Goal: Book appointment/travel/reservation

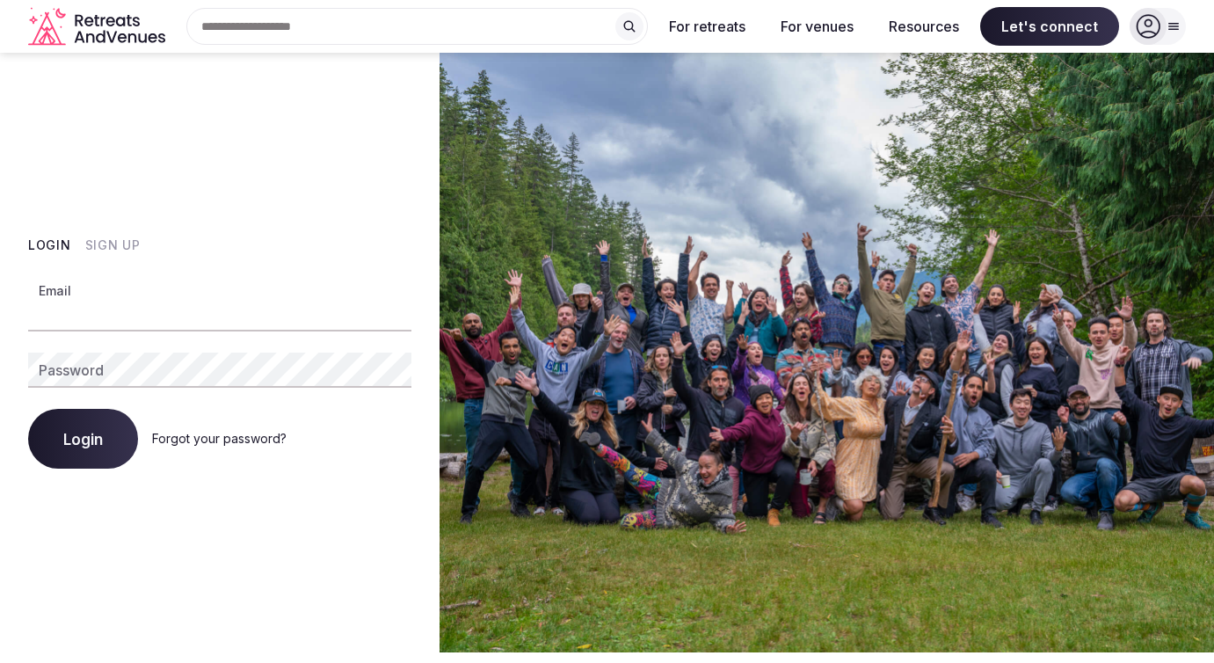
click at [135, 319] on input "Email" at bounding box center [219, 313] width 383 height 35
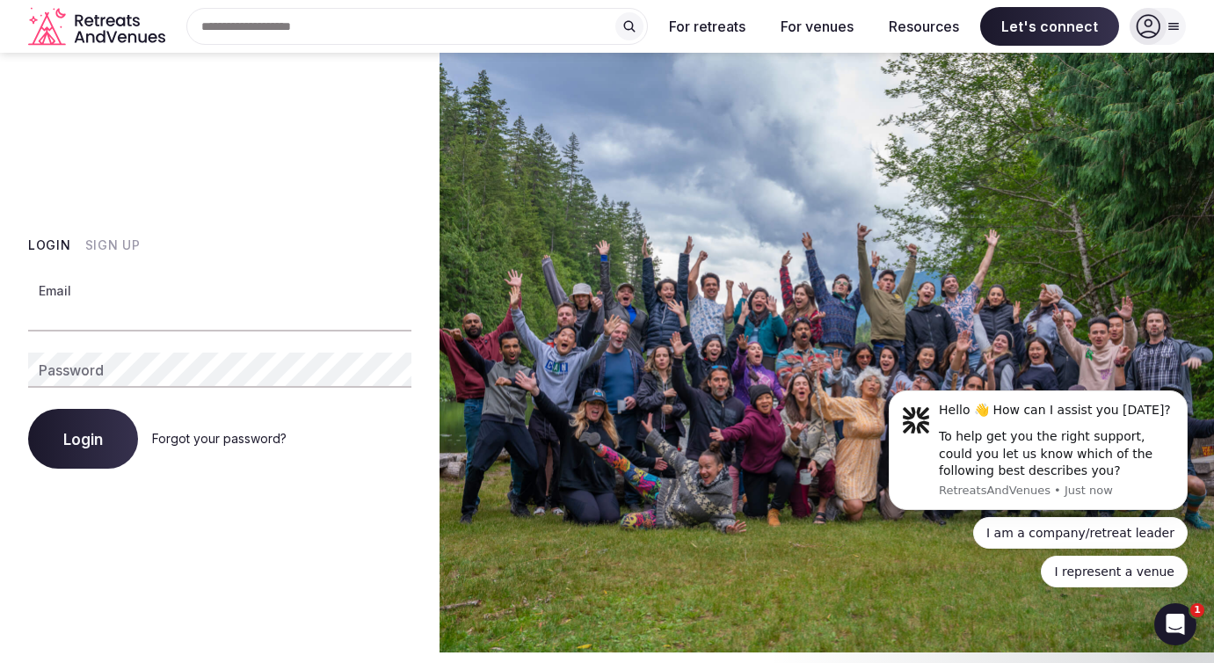
click at [109, 248] on button "Sign Up" at bounding box center [112, 246] width 55 height 18
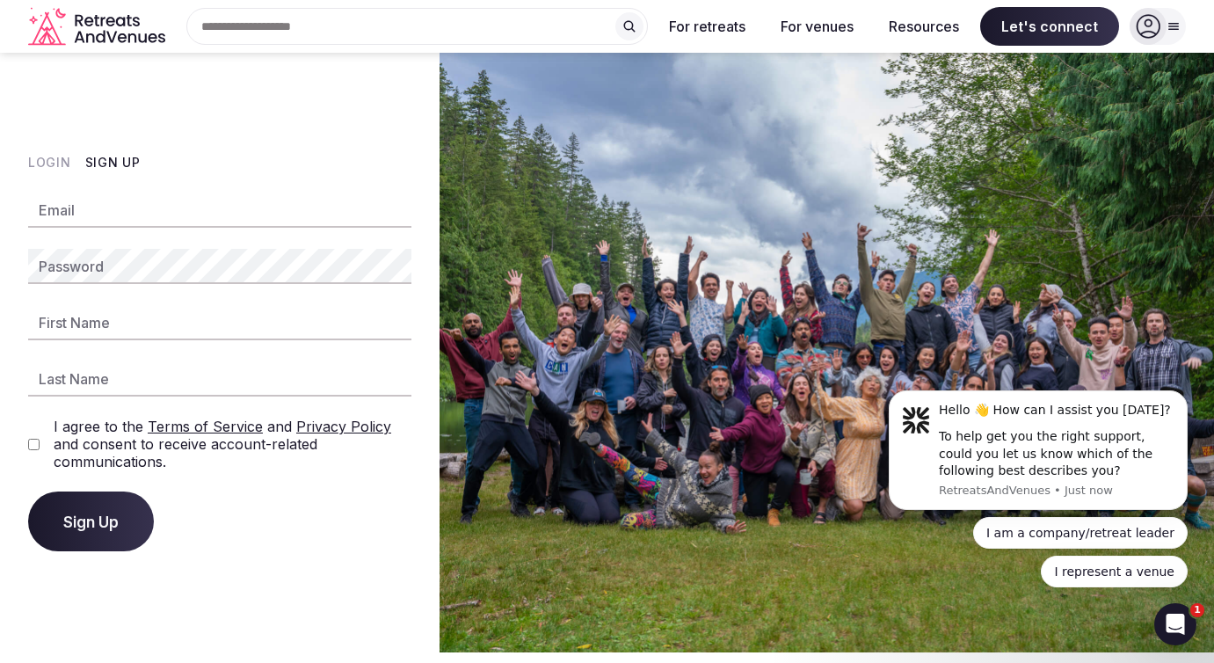
click at [89, 222] on input "Email" at bounding box center [219, 210] width 383 height 35
type input "**********"
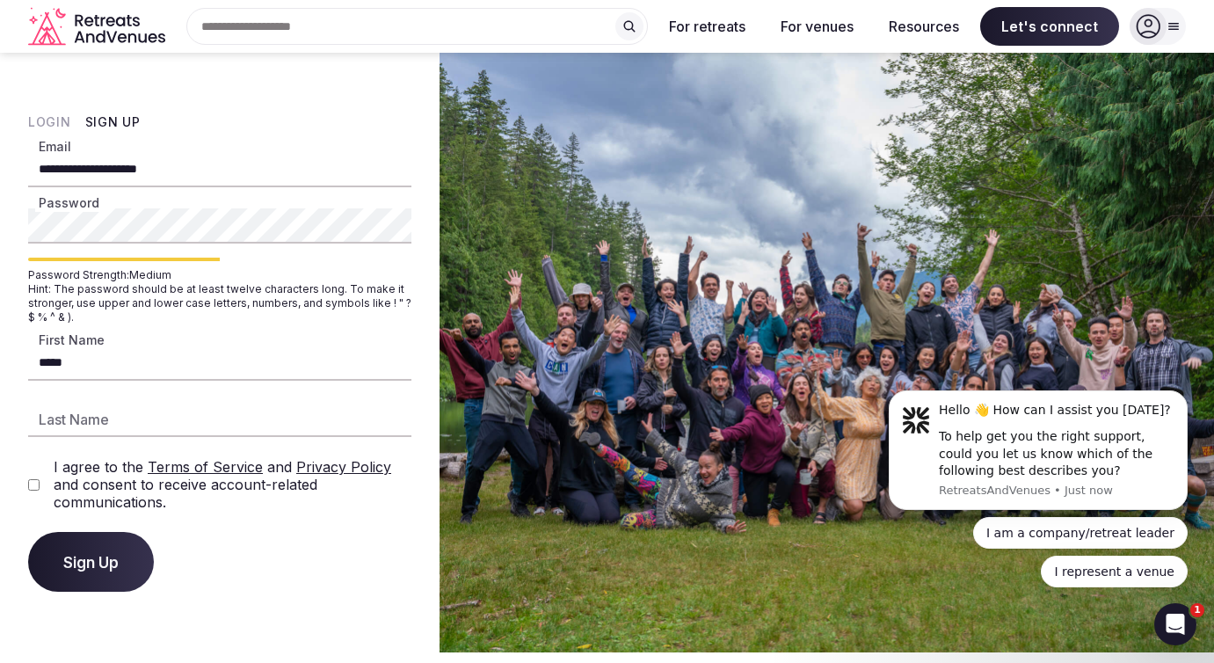
type input "*****"
type input "******"
click at [102, 569] on span "Sign Up" at bounding box center [90, 562] width 55 height 18
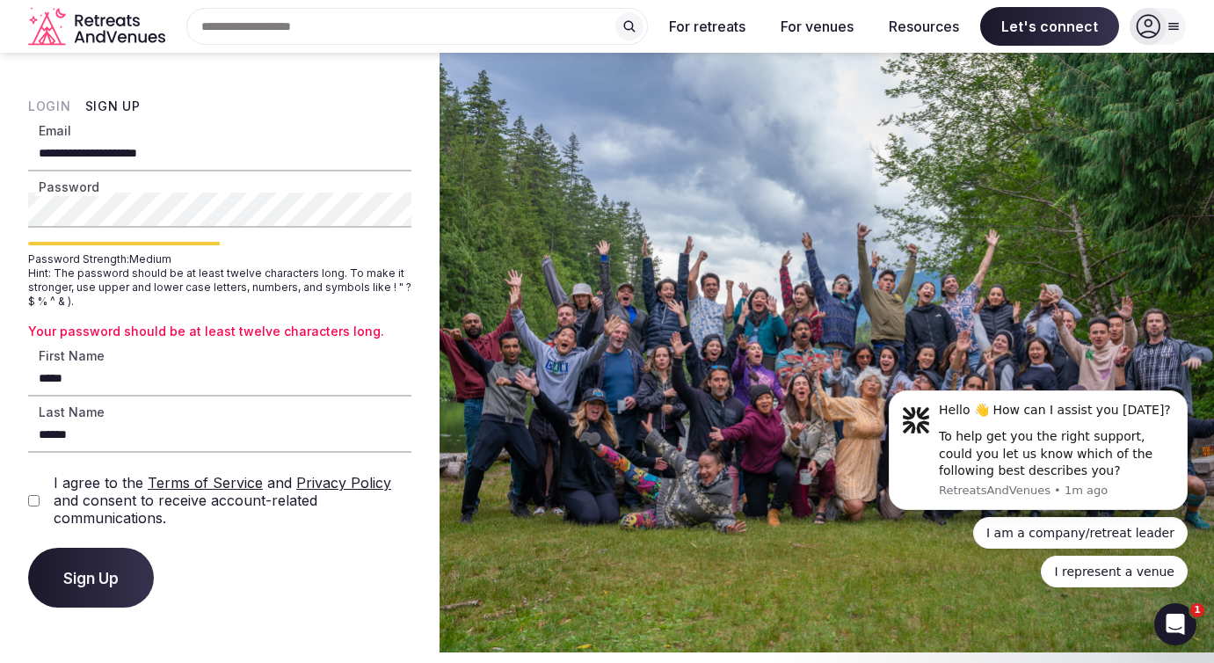
click at [102, 569] on span "Sign Up" at bounding box center [90, 578] width 55 height 18
click at [10, 207] on div "**********" at bounding box center [220, 353] width 440 height 600
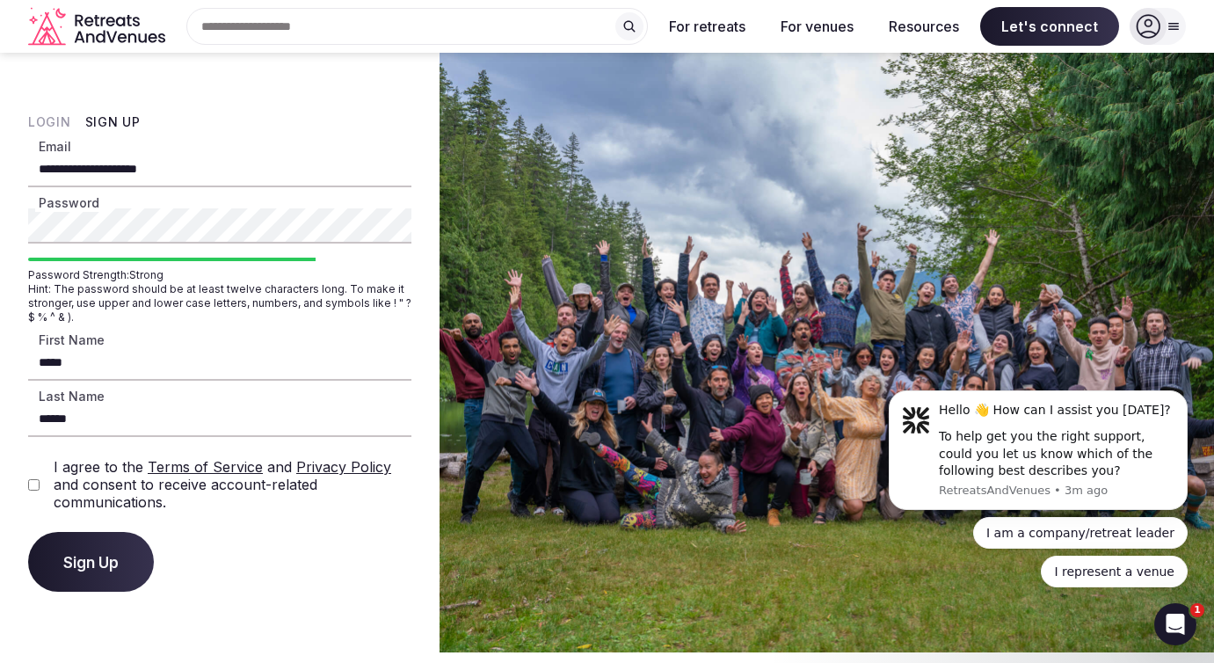
click at [72, 557] on span "Sign Up" at bounding box center [90, 562] width 55 height 18
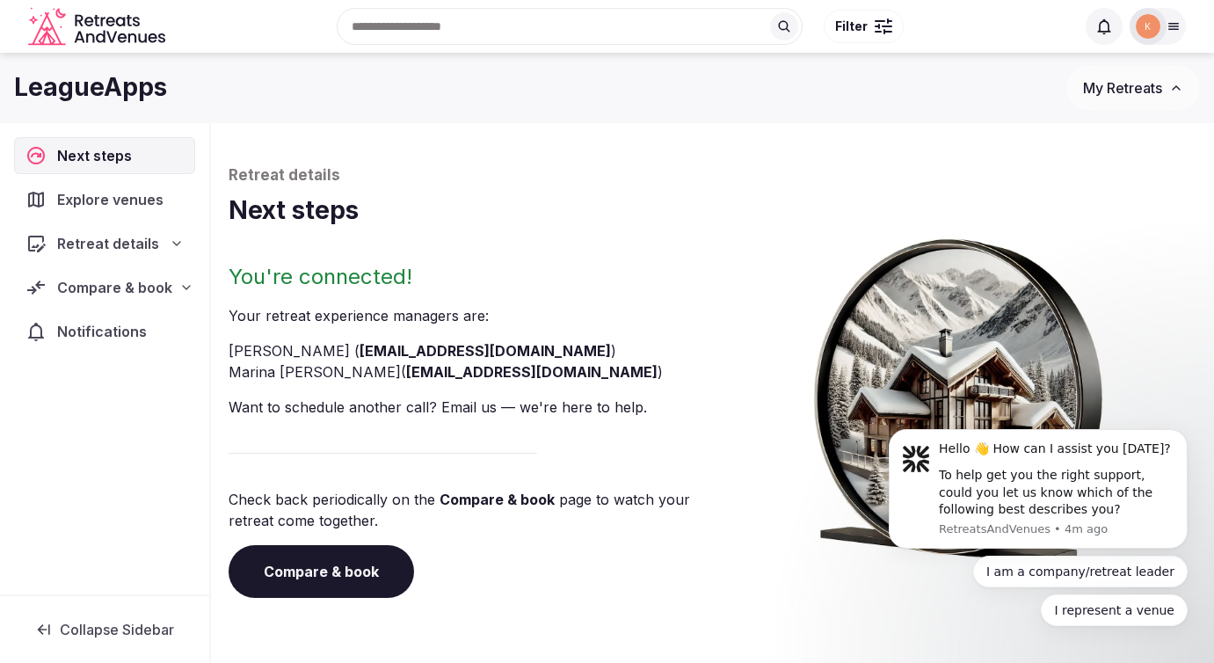
click at [88, 272] on div "Compare & book" at bounding box center [104, 287] width 181 height 37
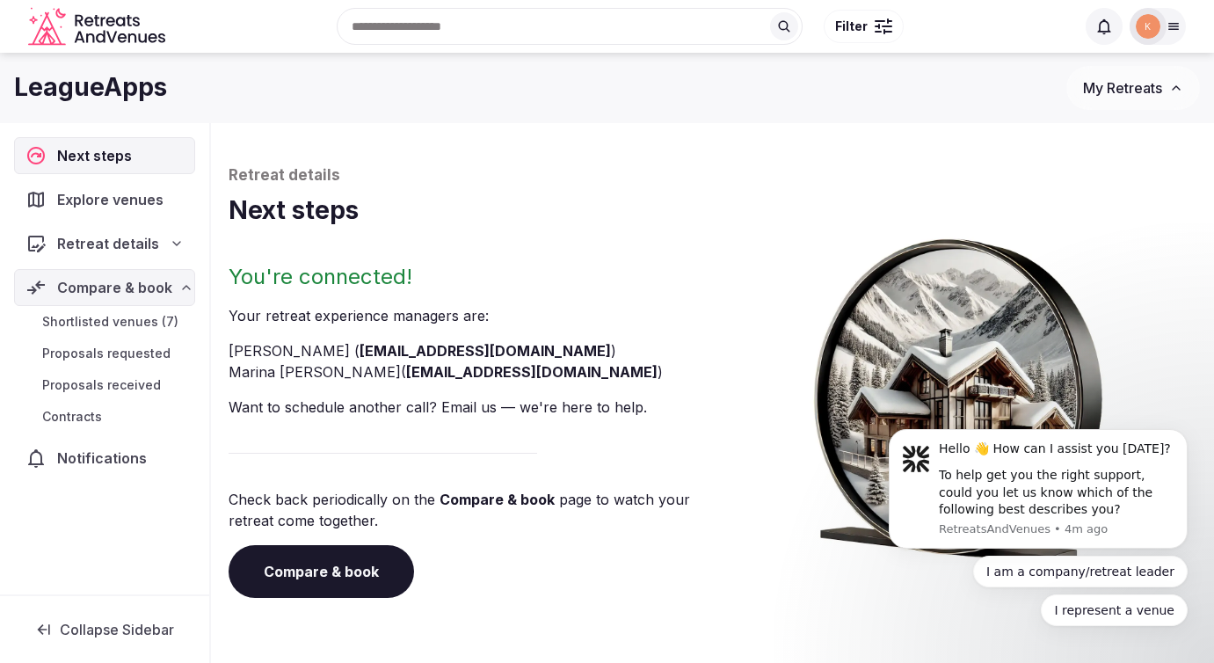
click at [84, 321] on span "Shortlisted venues (7)" at bounding box center [110, 322] width 136 height 18
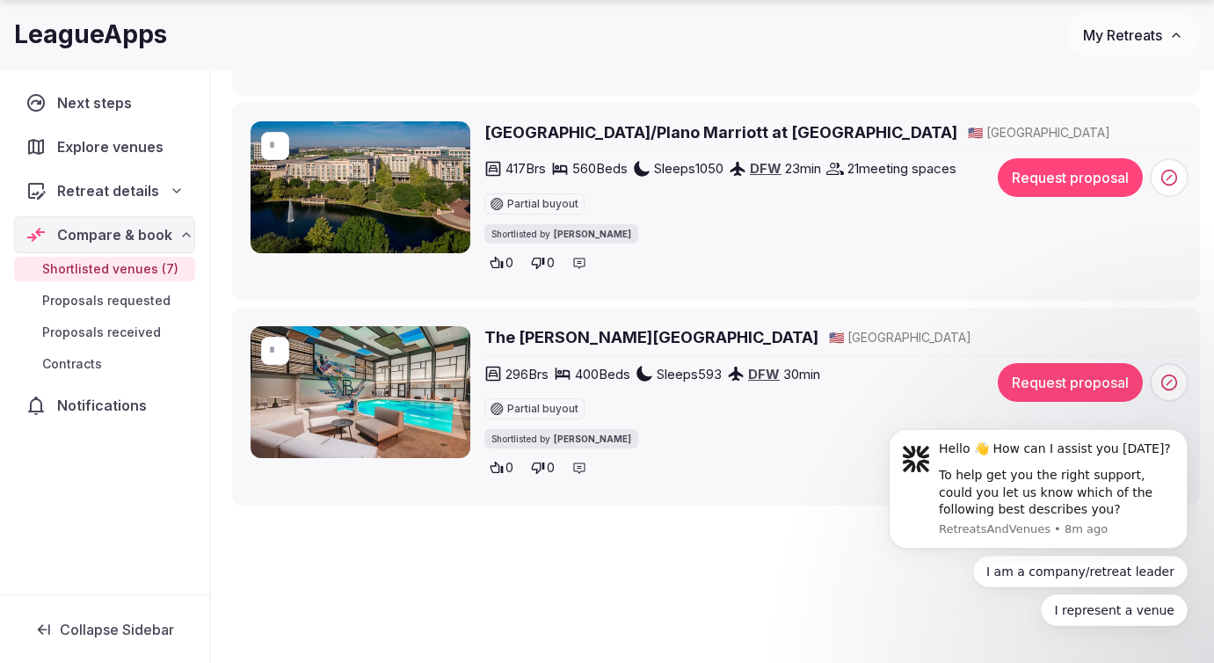
scroll to position [1329, 0]
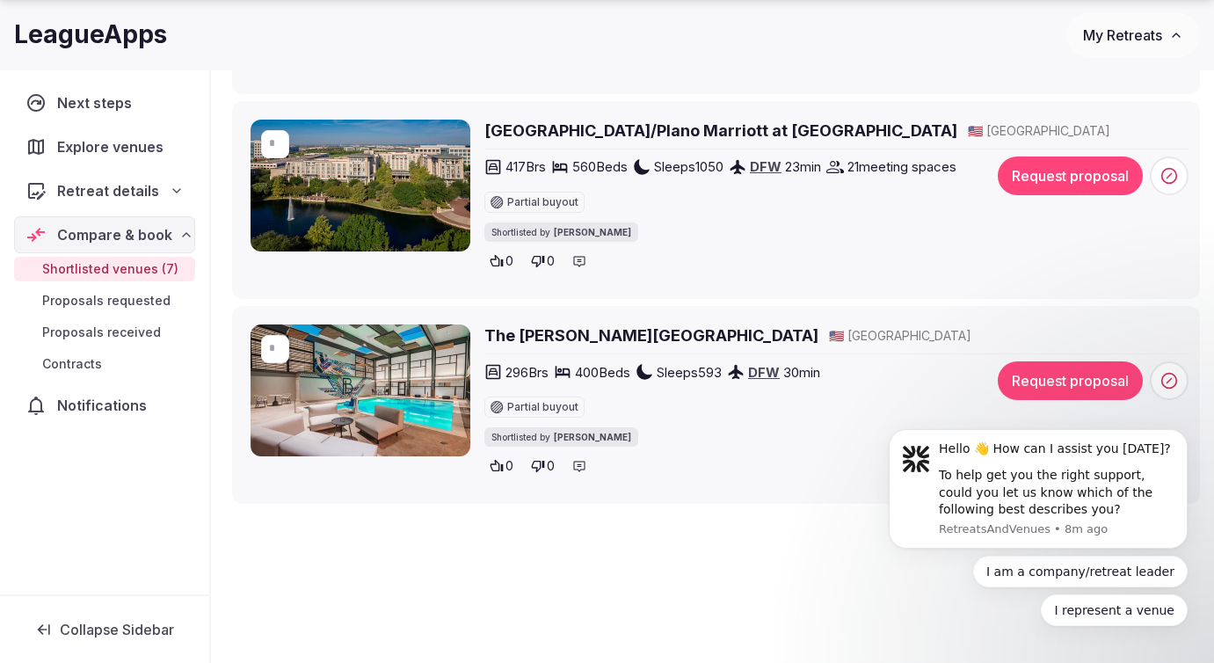
click at [760, 419] on div "296 Brs 400 Beds Sleeps 593 DFW 30 min Partial buyout Shortlisted by Thiago Mar…" at bounding box center [734, 403] width 500 height 85
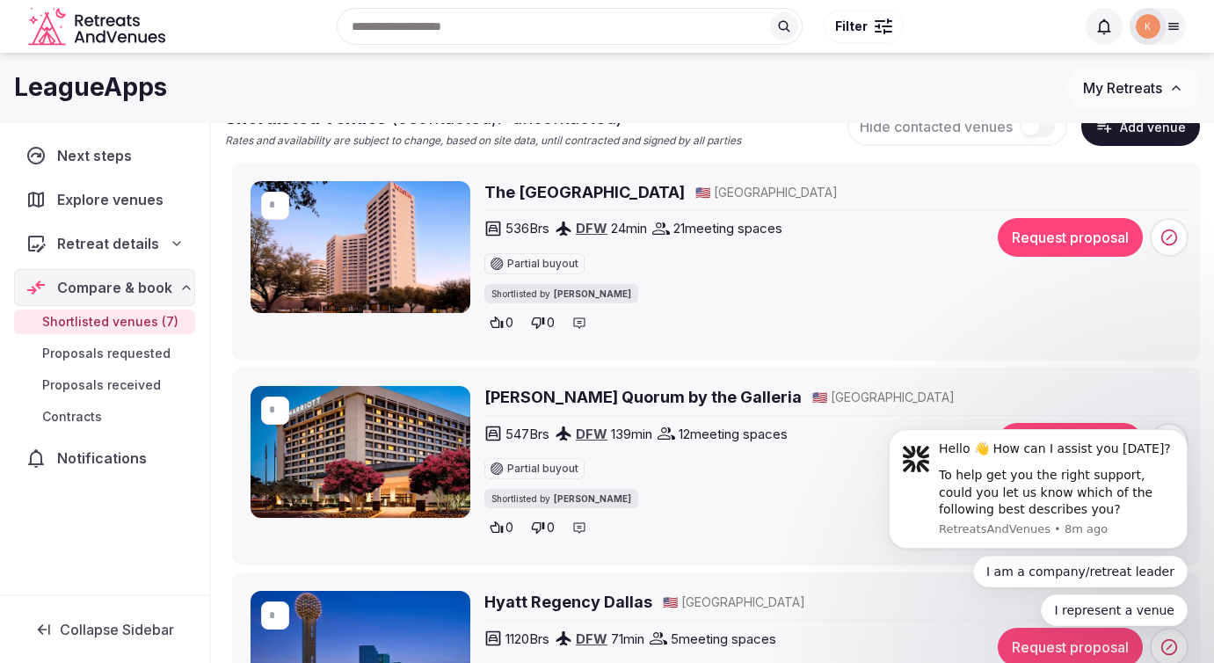
scroll to position [242, 0]
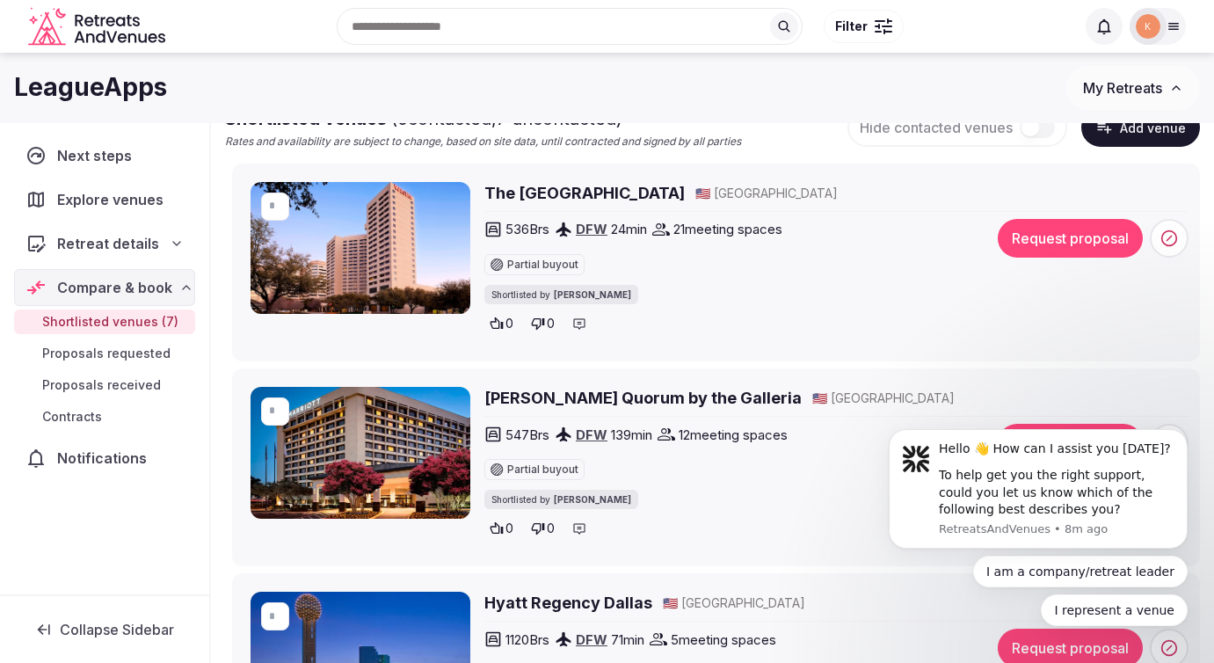
click at [586, 195] on h2 "The [GEOGRAPHIC_DATA]" at bounding box center [584, 193] width 200 height 22
click at [1186, 437] on icon "Dismiss notification" at bounding box center [1183, 435] width 10 height 10
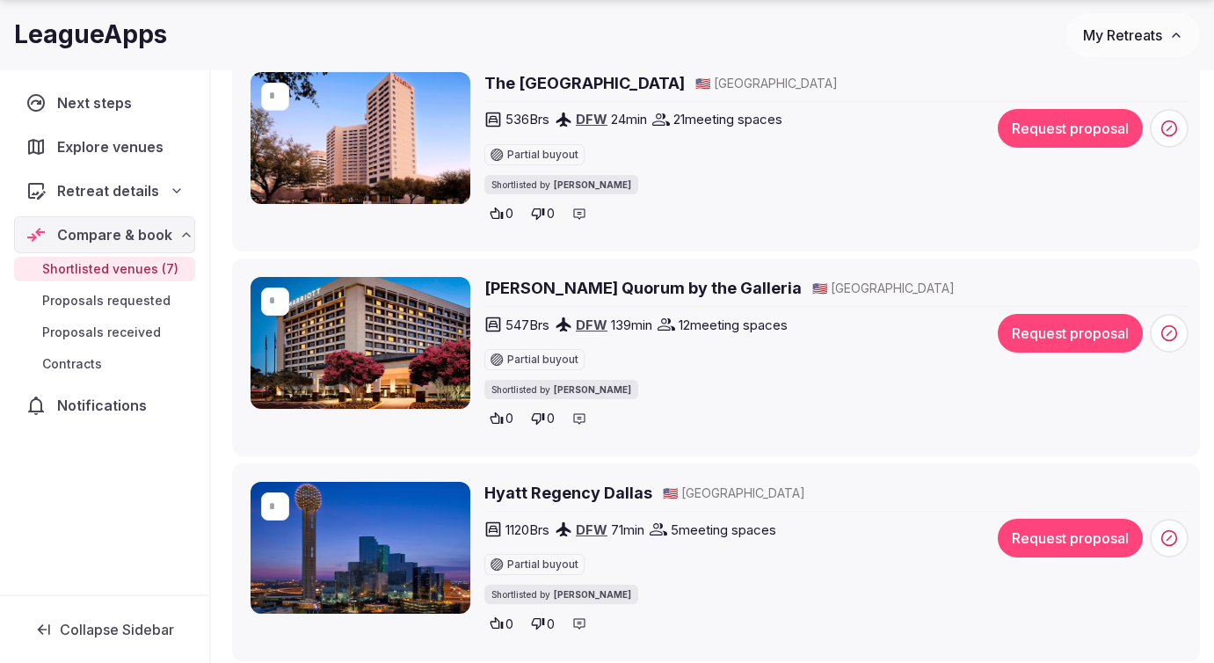
scroll to position [354, 0]
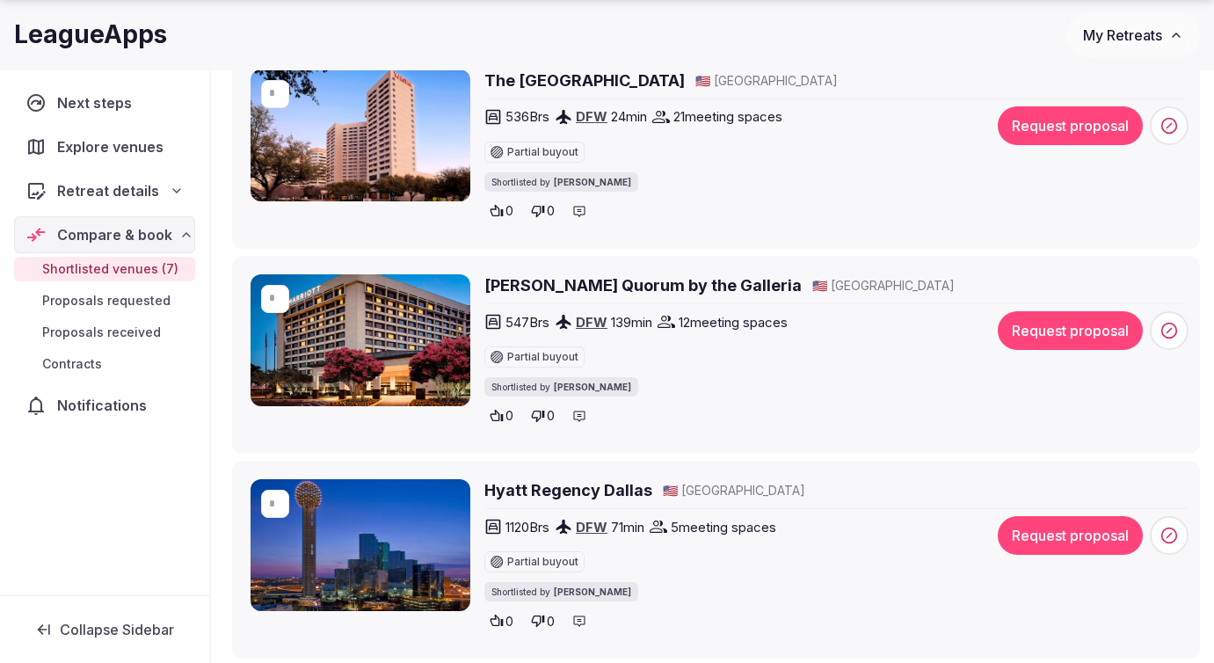
click at [679, 282] on h2 "Dallas Marriott Quorum by the Galleria" at bounding box center [642, 285] width 317 height 22
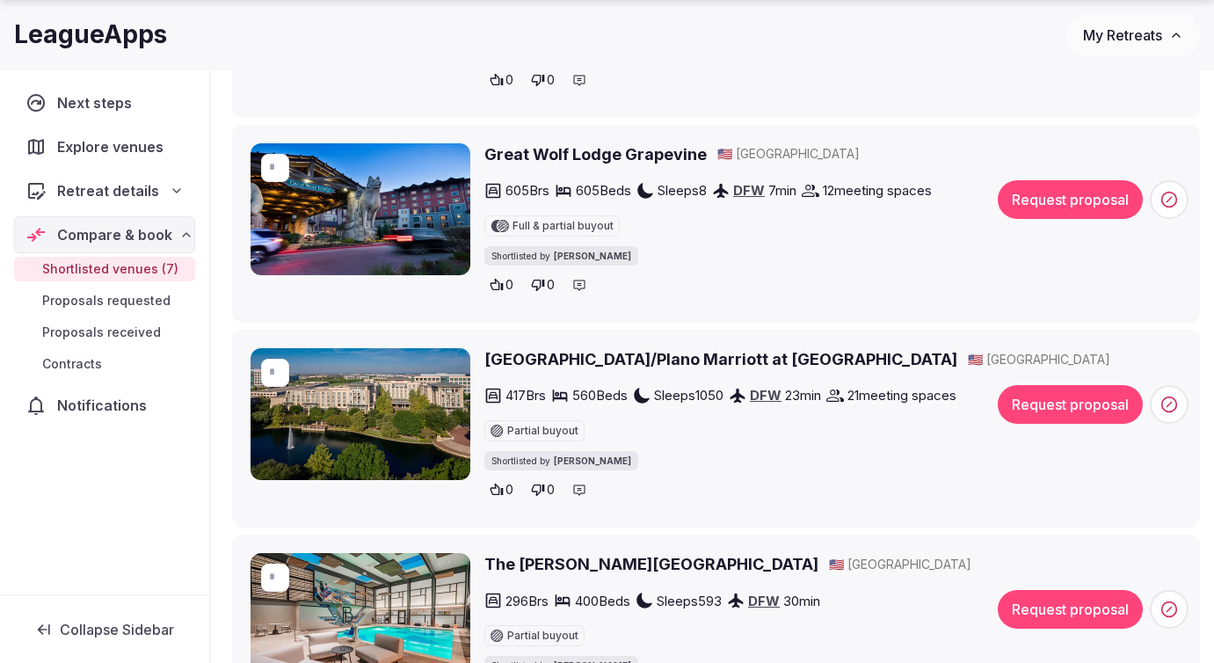
scroll to position [1111, 0]
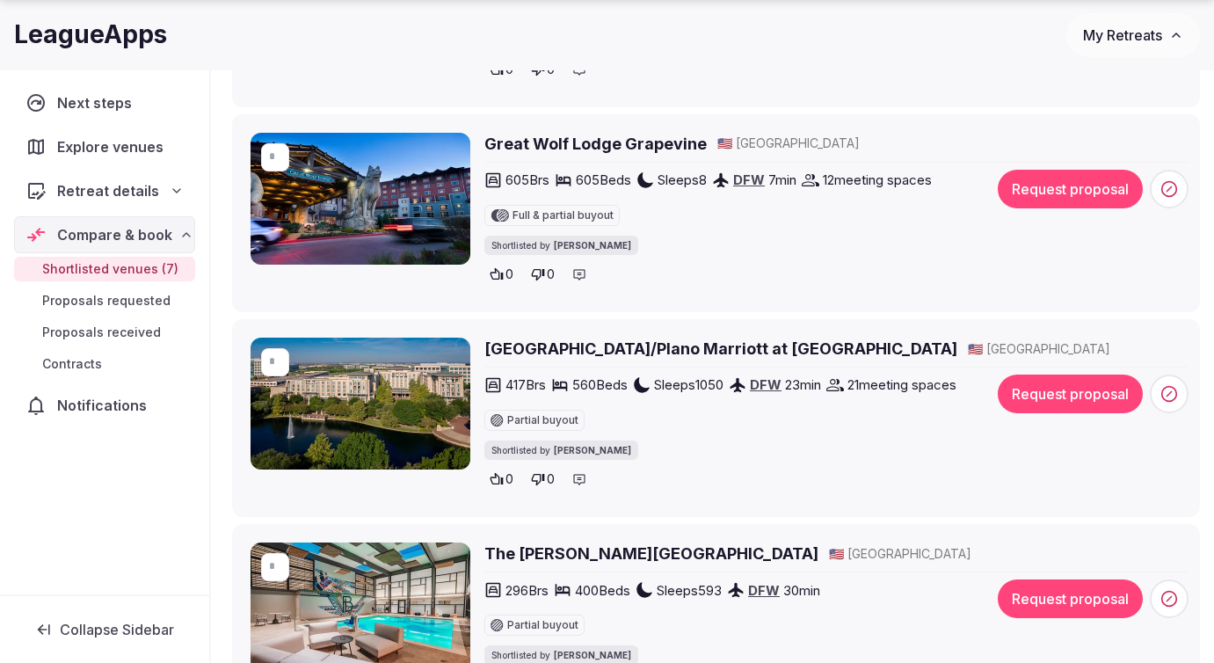
click at [1051, 198] on button "Request proposal" at bounding box center [1070, 189] width 145 height 39
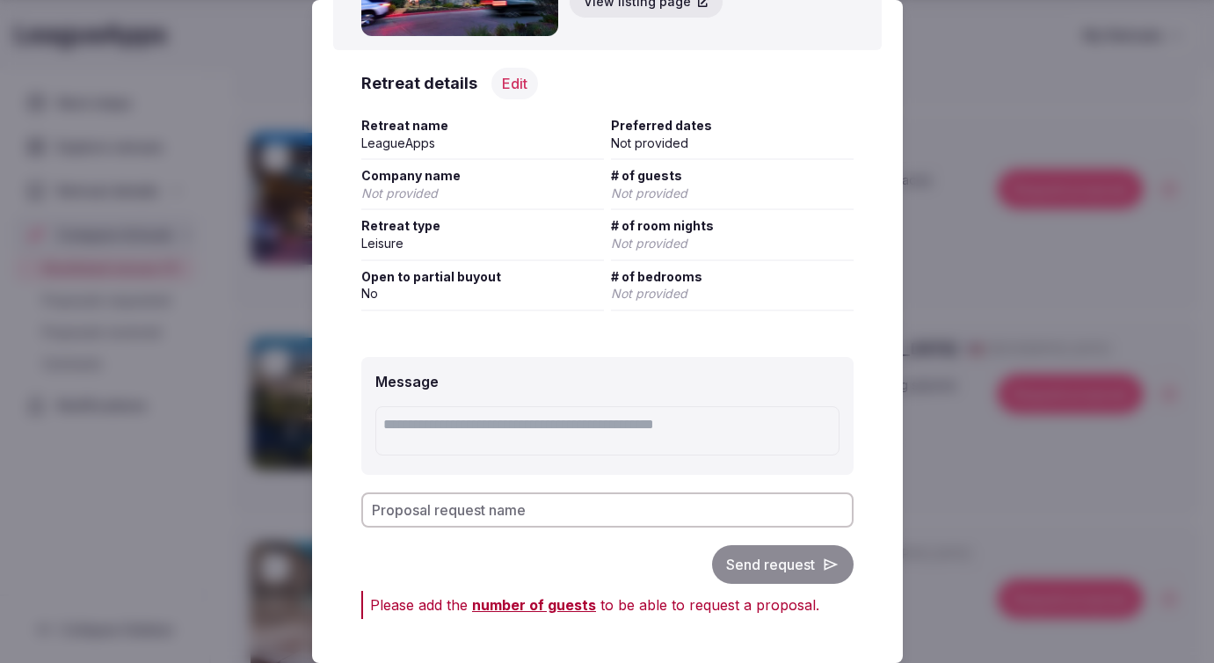
scroll to position [177, 0]
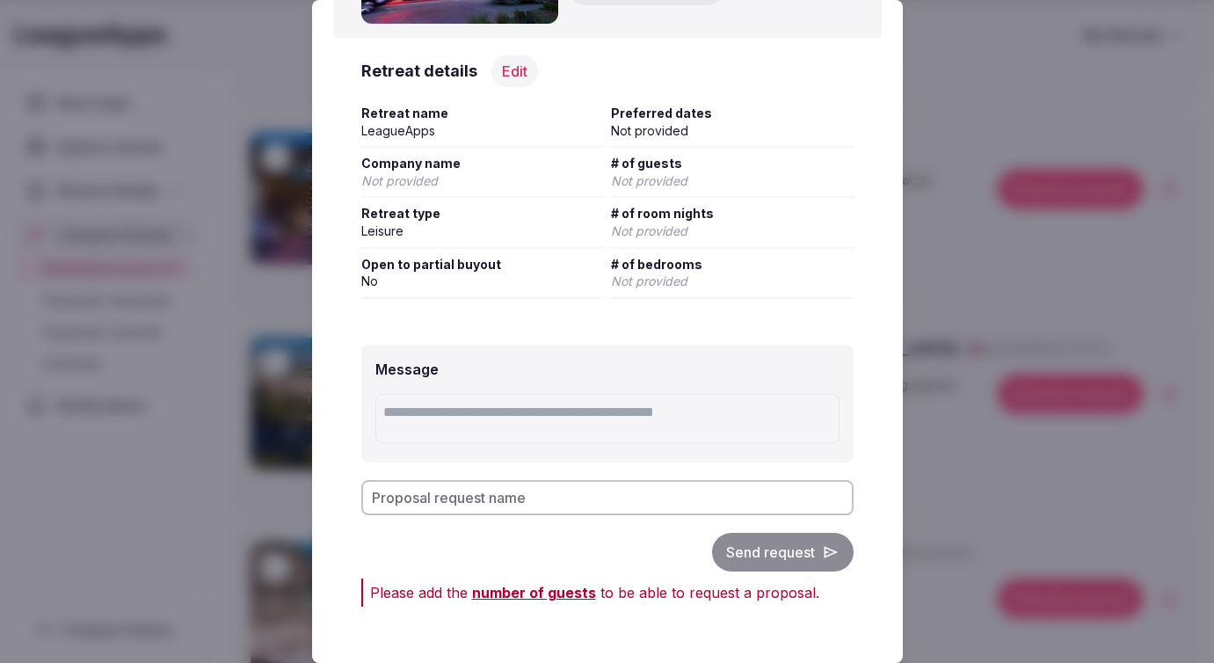
drag, startPoint x: 649, startPoint y: 191, endPoint x: 649, endPoint y: 179, distance: 11.4
click at [649, 189] on div "# of guests Not provided" at bounding box center [732, 176] width 243 height 43
click at [650, 179] on span "Not provided" at bounding box center [649, 180] width 76 height 15
click at [513, 69] on button "Edit" at bounding box center [514, 71] width 47 height 32
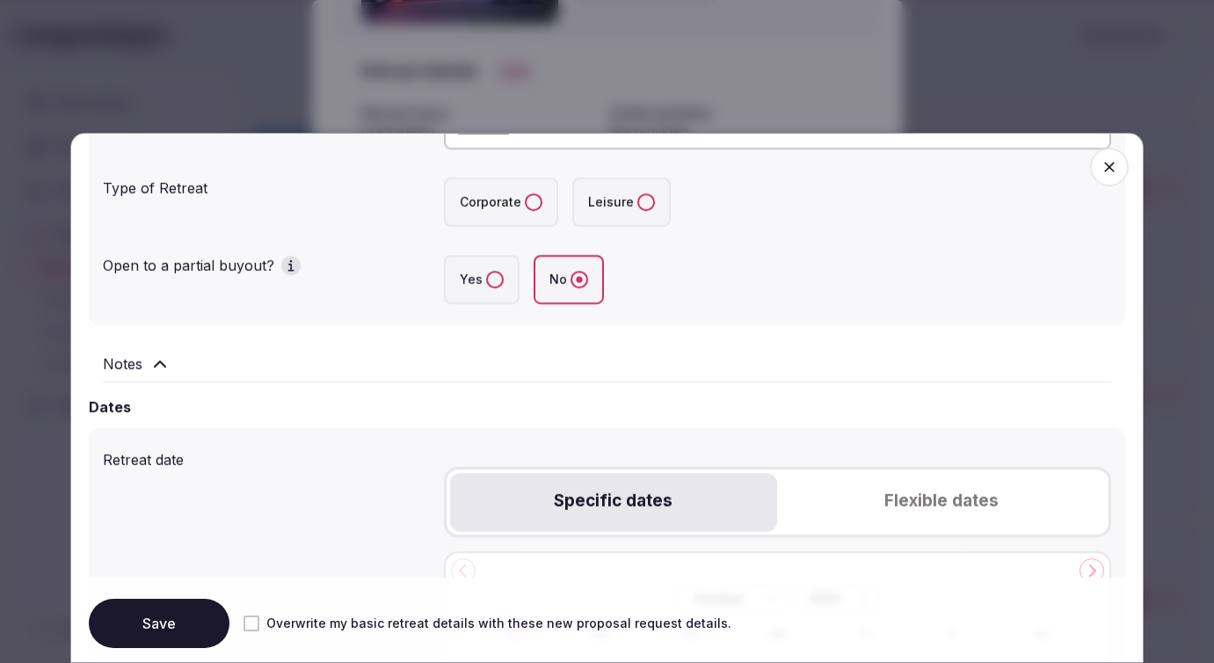
scroll to position [363, 0]
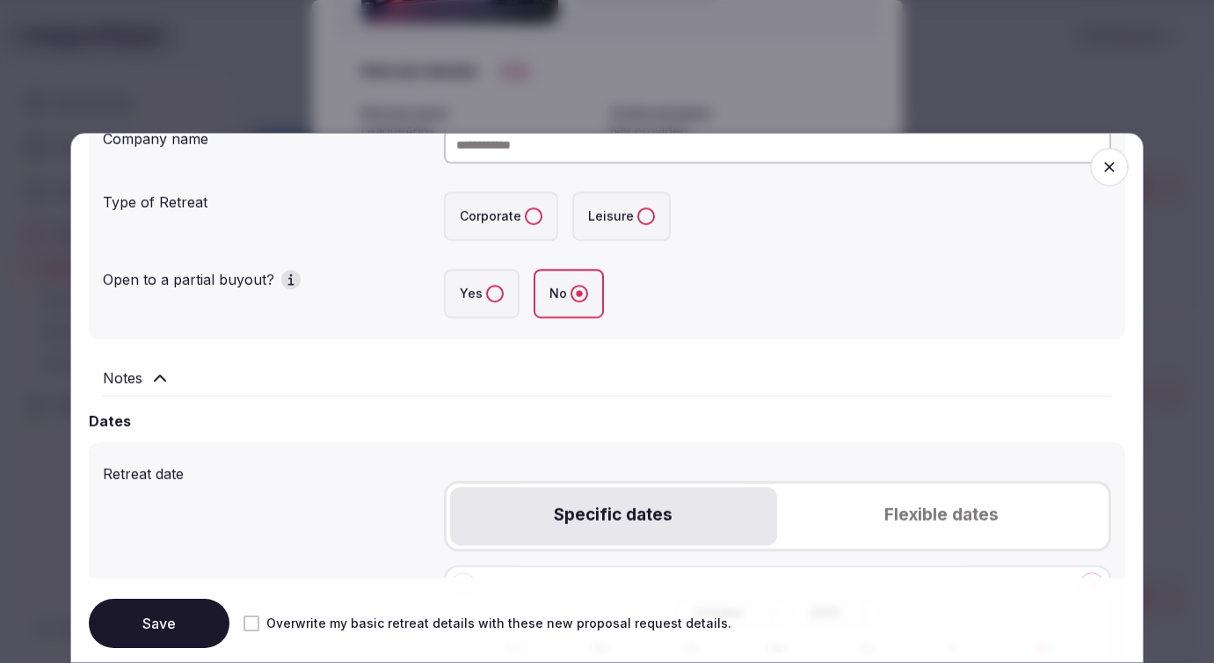
click at [535, 216] on button "Corporate" at bounding box center [534, 216] width 18 height 18
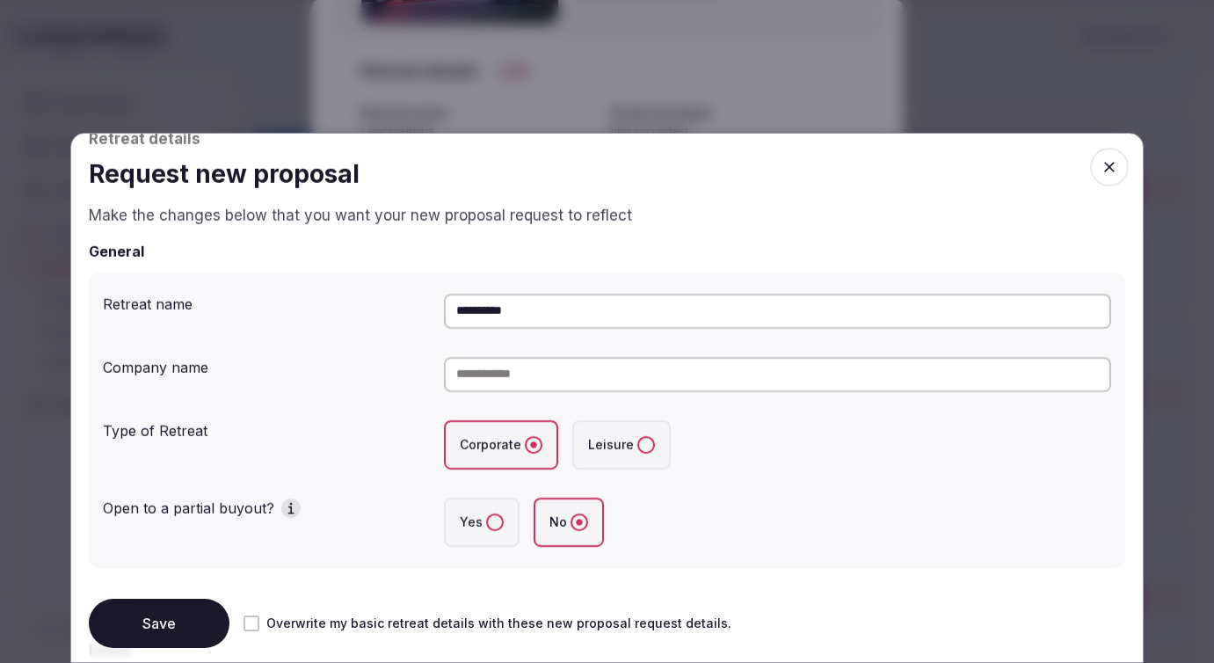
scroll to position [132, 0]
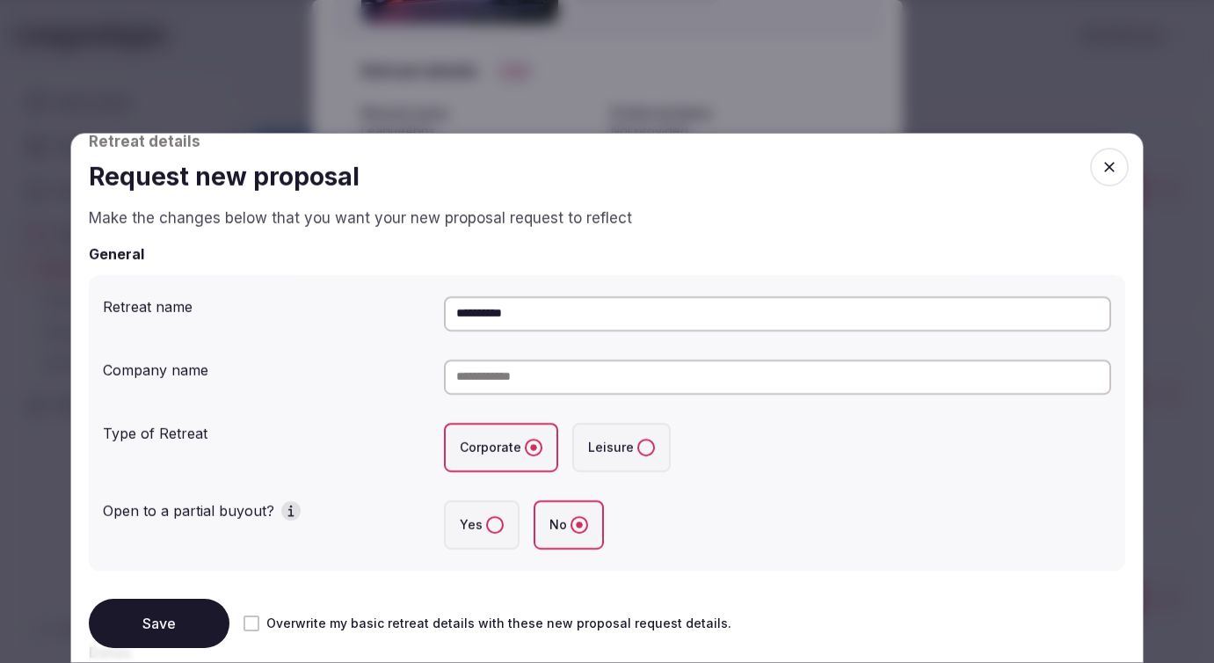
click at [506, 378] on input at bounding box center [777, 377] width 667 height 35
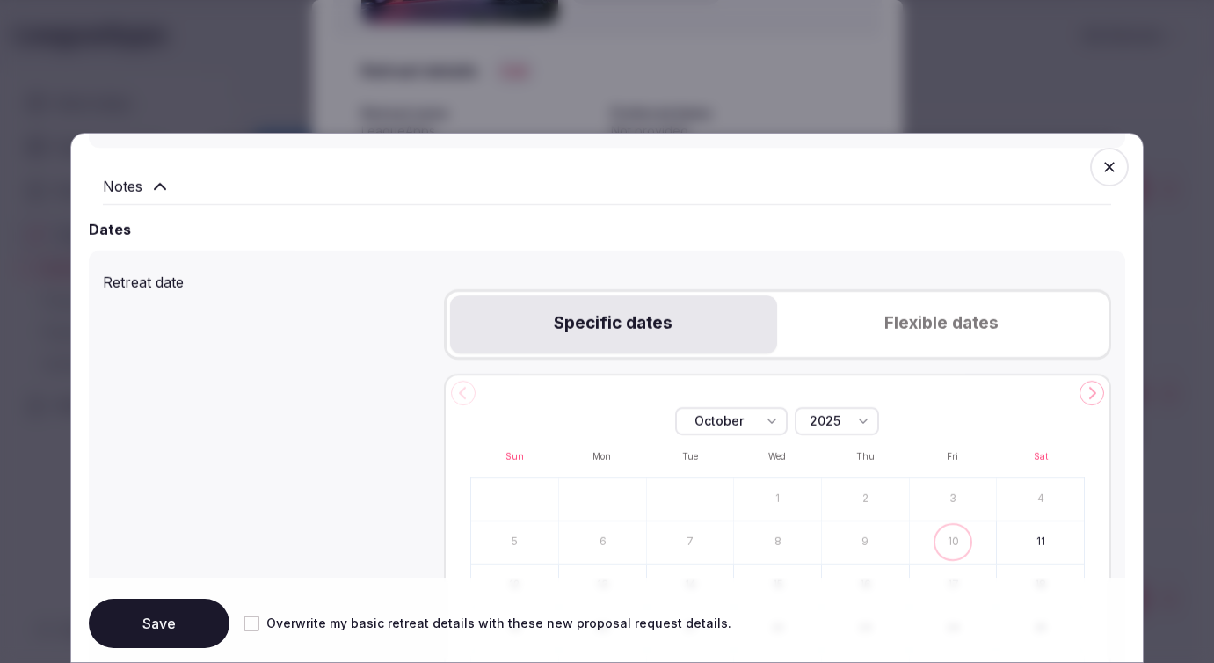
scroll to position [564, 0]
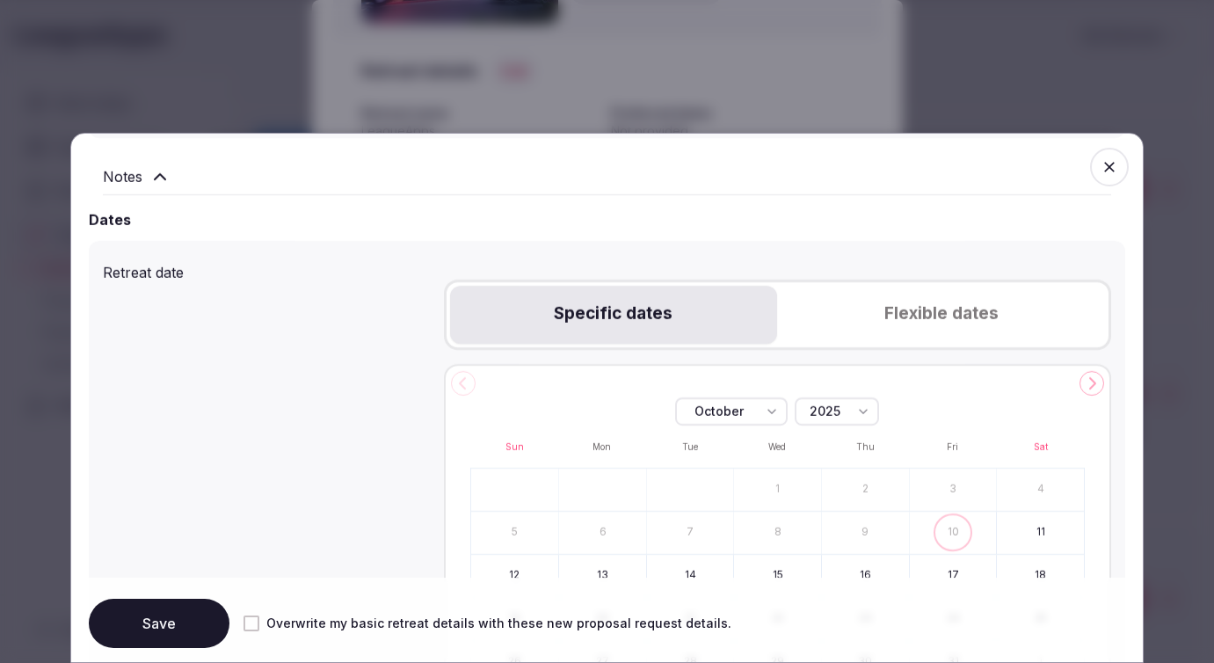
type input "**********"
click at [899, 311] on button "Flexible dates" at bounding box center [941, 315] width 328 height 58
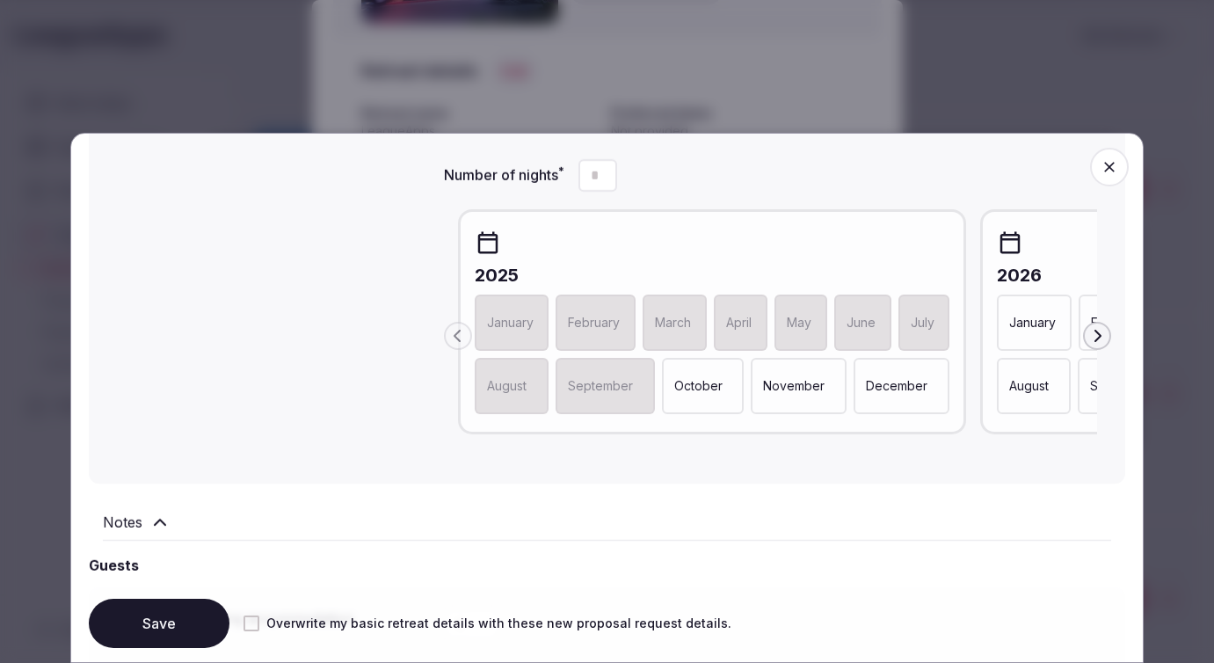
scroll to position [788, 0]
click at [1099, 338] on icon "button" at bounding box center [1098, 335] width 7 height 12
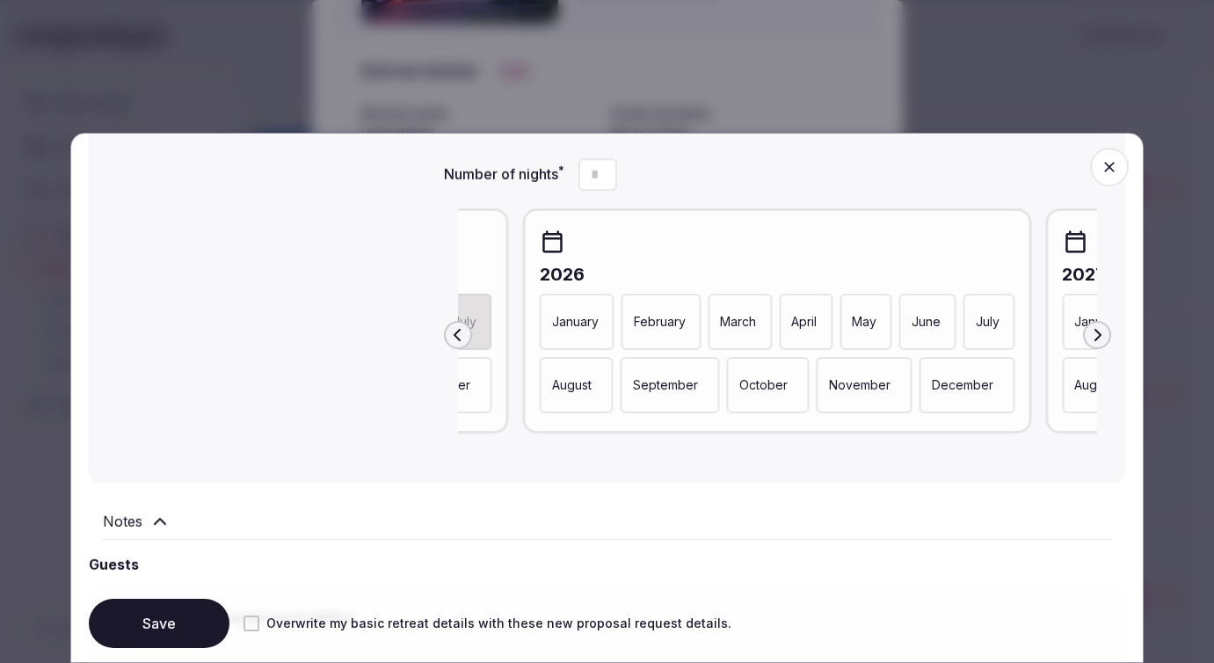
click at [556, 330] on p "January" at bounding box center [575, 322] width 47 height 18
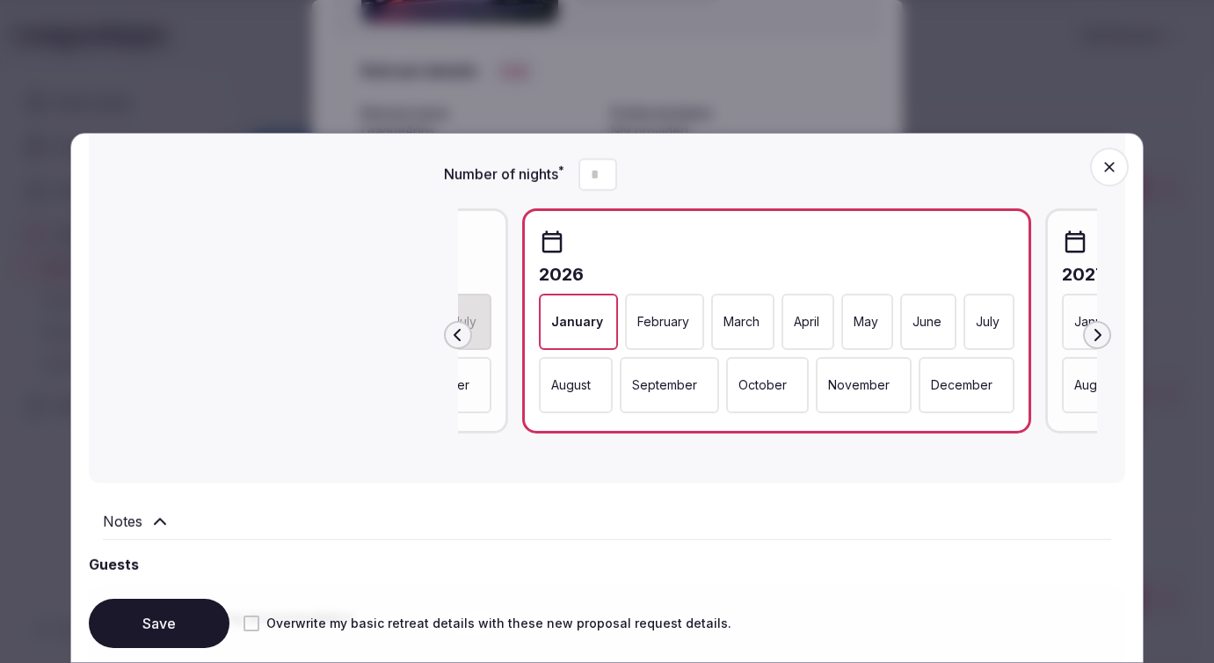
click at [648, 324] on p "February" at bounding box center [663, 322] width 52 height 18
click at [740, 325] on p "March" at bounding box center [745, 322] width 36 height 18
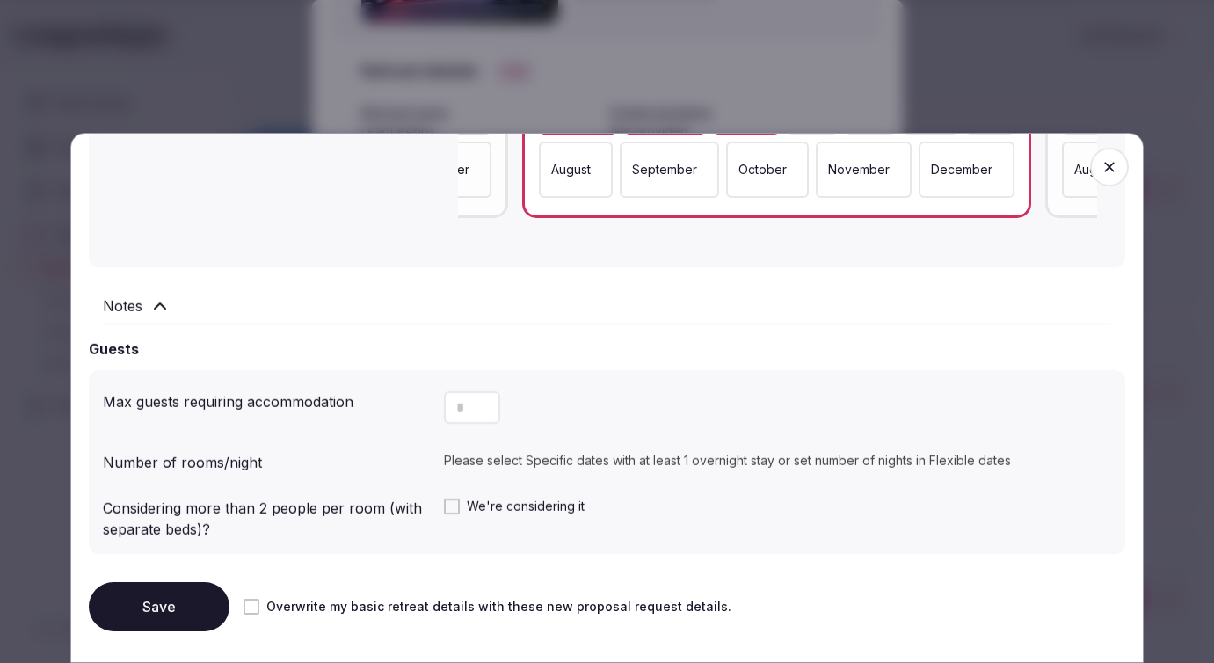
scroll to position [1004, 0]
click at [476, 412] on button "Decrement" at bounding box center [486, 414] width 28 height 17
click at [484, 397] on icon "Increment" at bounding box center [486, 398] width 14 height 14
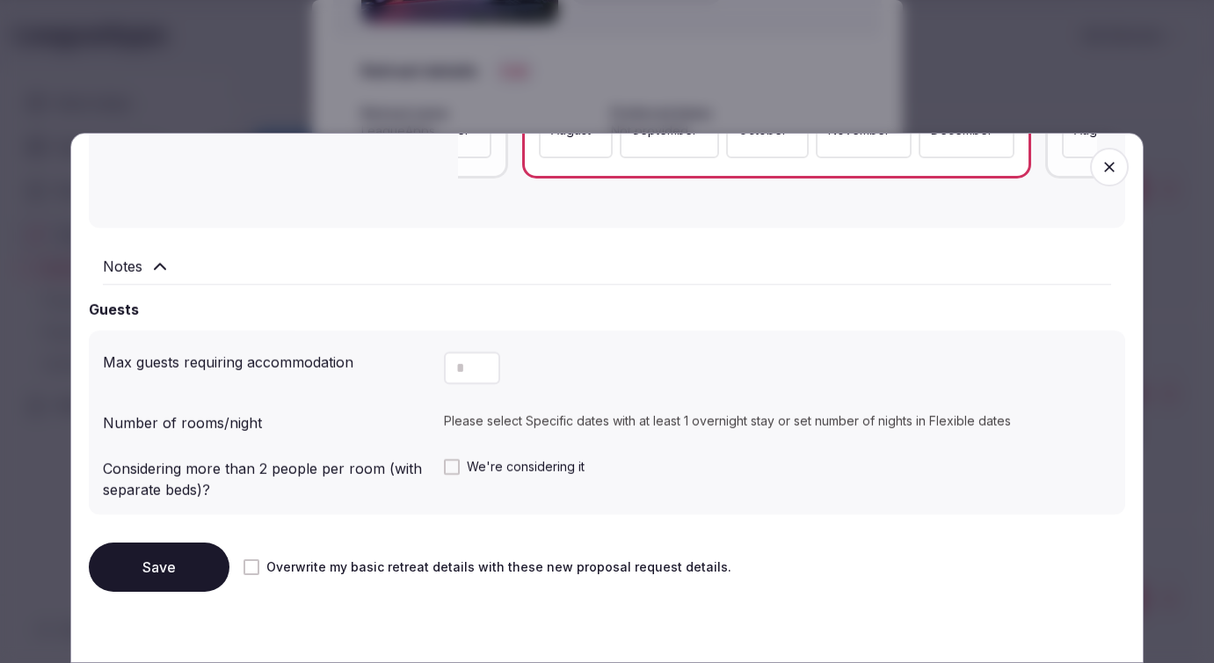
scroll to position [1061, 0]
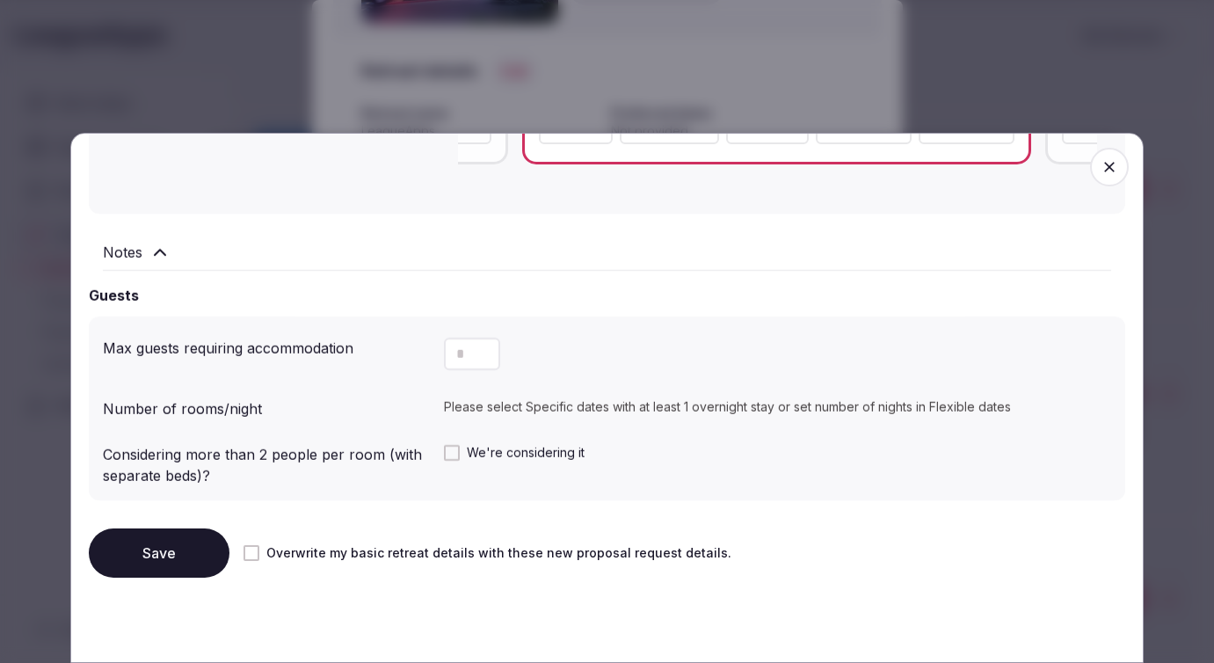
drag, startPoint x: 469, startPoint y: 352, endPoint x: 425, endPoint y: 352, distance: 44.0
click at [444, 352] on input "*" at bounding box center [472, 354] width 56 height 33
type input "***"
click at [217, 554] on button "Save" at bounding box center [159, 552] width 141 height 49
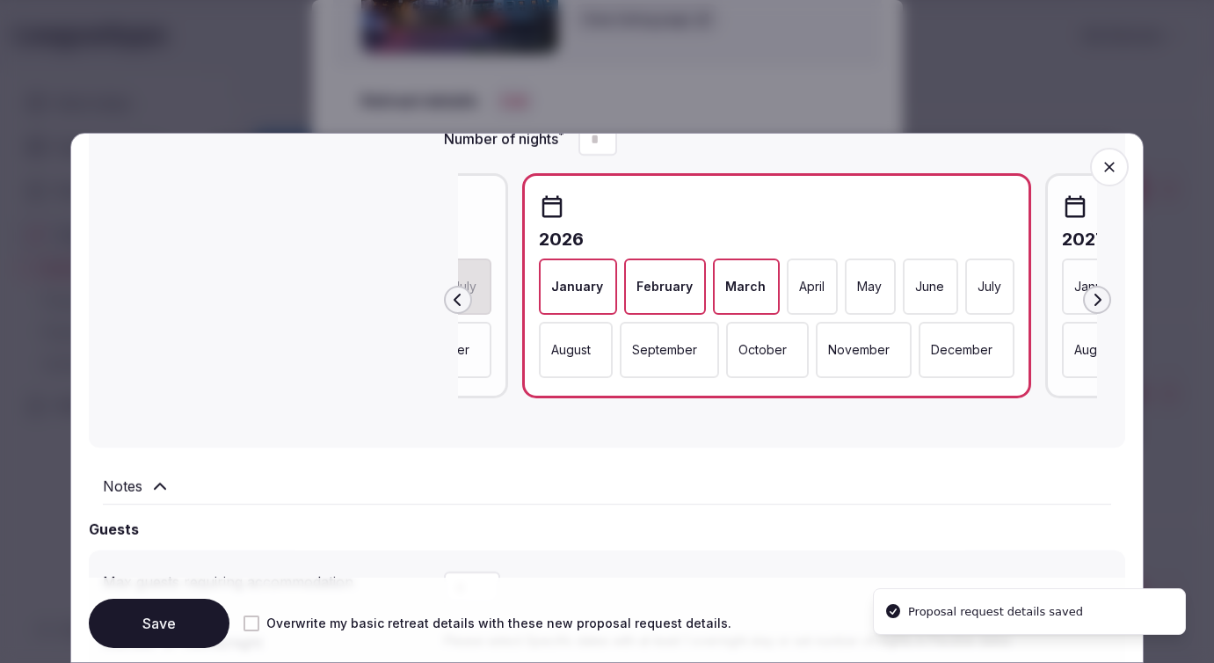
scroll to position [821, 0]
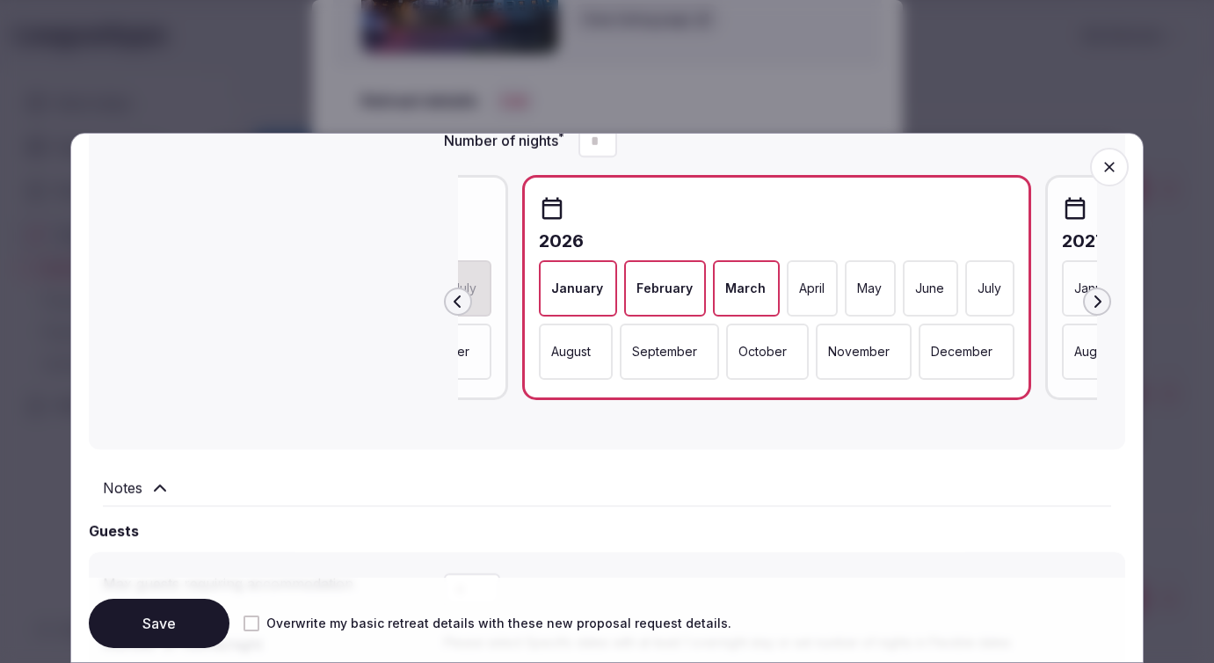
click at [1108, 162] on icon "button" at bounding box center [1110, 167] width 18 height 18
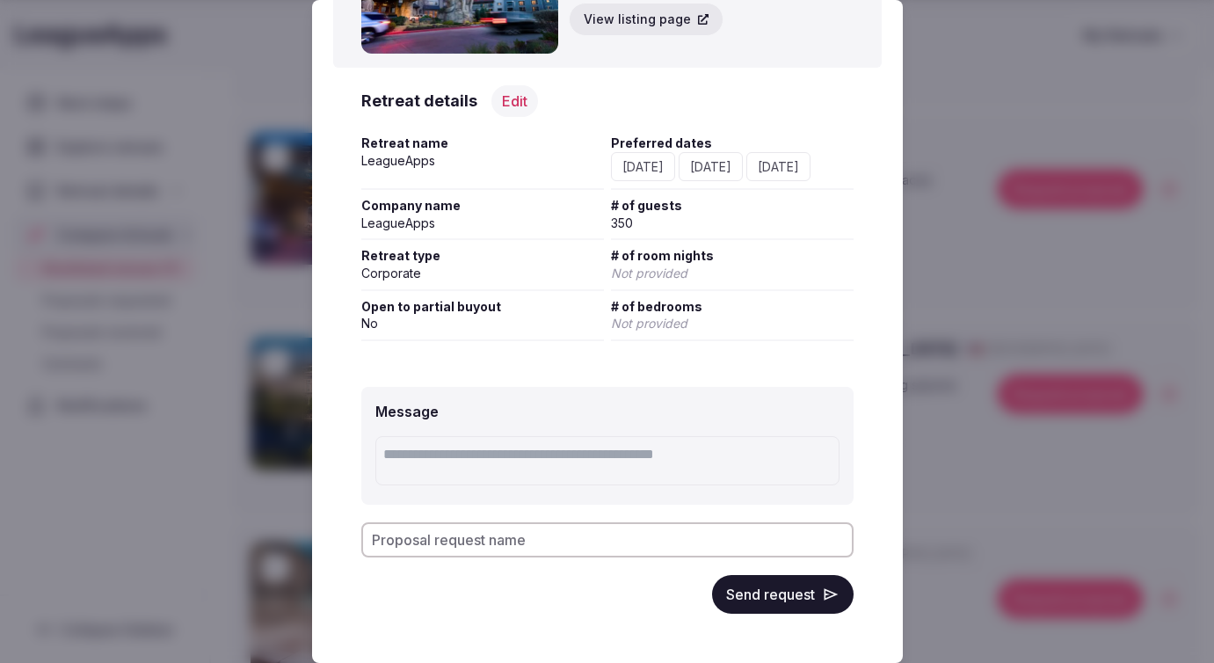
click at [649, 270] on span "Not provided" at bounding box center [649, 273] width 76 height 15
click at [512, 103] on button "Edit" at bounding box center [514, 101] width 47 height 32
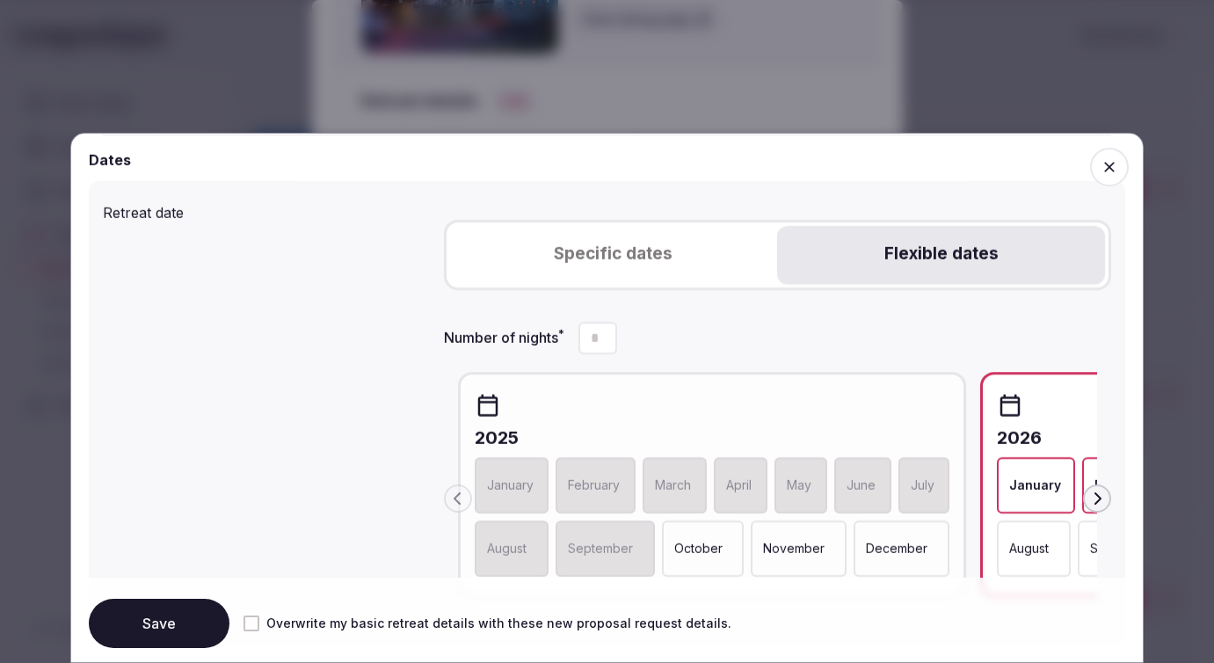
scroll to position [627, 0]
click at [605, 338] on icon "Decrement" at bounding box center [603, 343] width 14 height 14
click at [608, 324] on icon "Increment" at bounding box center [603, 327] width 14 height 14
type input "*"
click at [608, 324] on icon "Increment" at bounding box center [603, 327] width 14 height 14
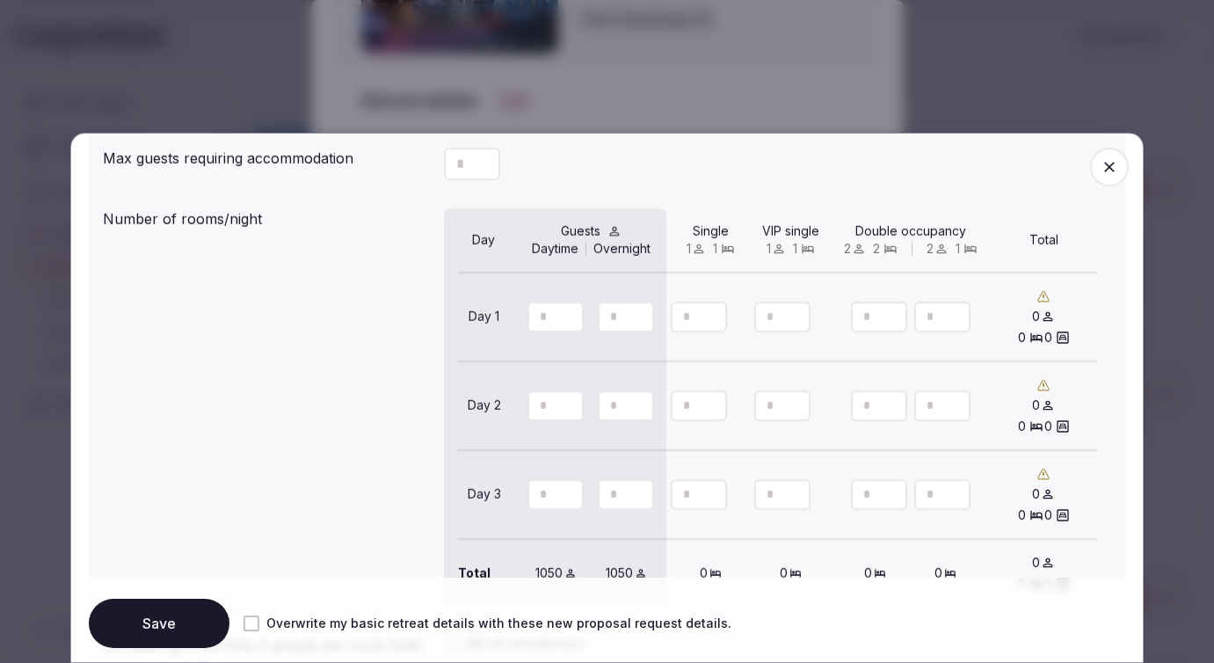
scroll to position [1248, 0]
drag, startPoint x: 547, startPoint y: 320, endPoint x: 534, endPoint y: 322, distance: 13.3
click at [534, 322] on input "***" at bounding box center [556, 316] width 56 height 31
type input "**"
drag, startPoint x: 619, startPoint y: 317, endPoint x: 603, endPoint y: 317, distance: 15.8
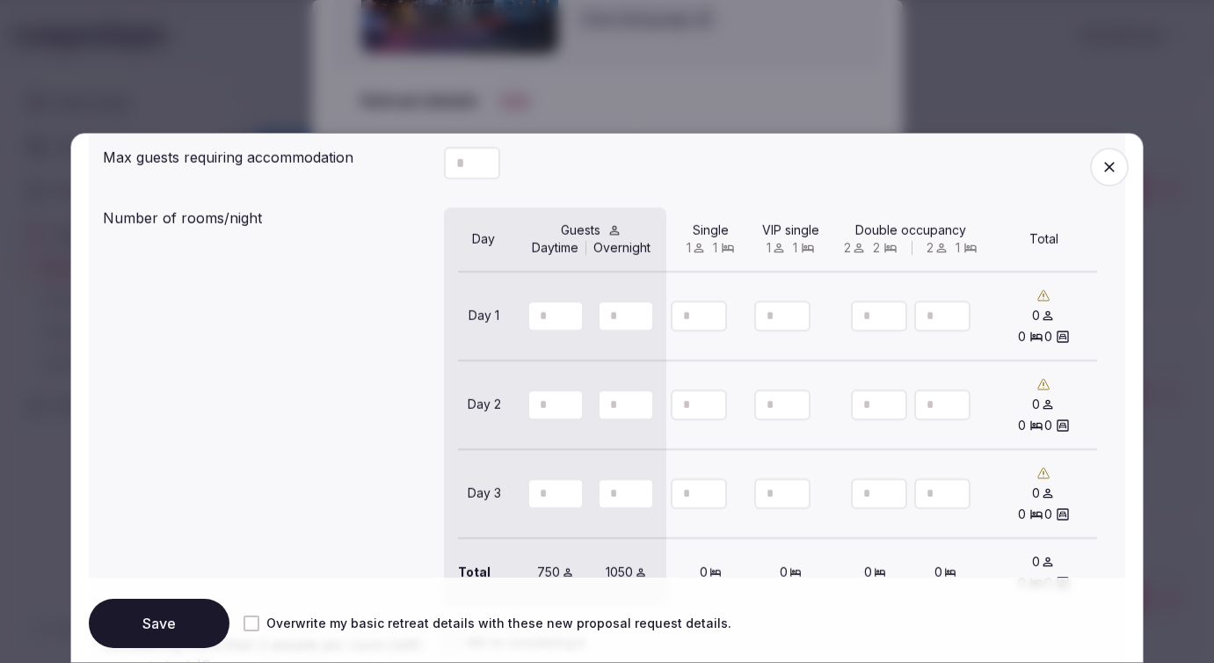
click at [603, 317] on input "***" at bounding box center [626, 316] width 56 height 31
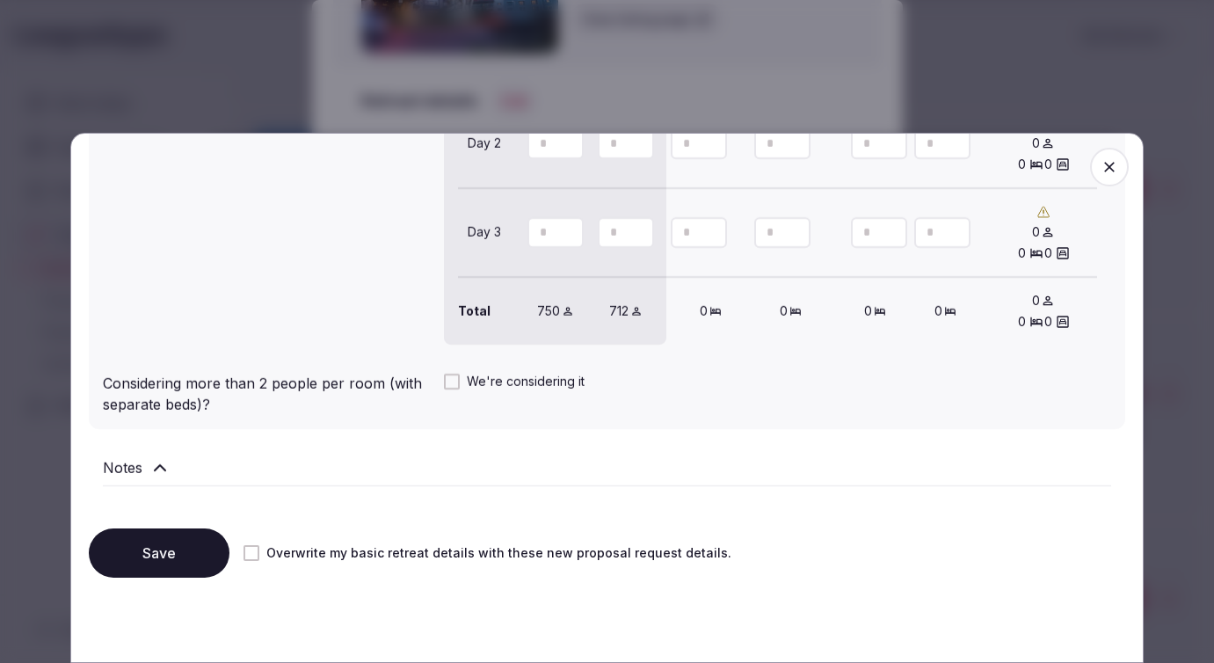
scroll to position [1513, 0]
type input "**"
click at [126, 552] on button "Save" at bounding box center [159, 552] width 141 height 49
click at [1111, 176] on span "button" at bounding box center [1109, 167] width 39 height 39
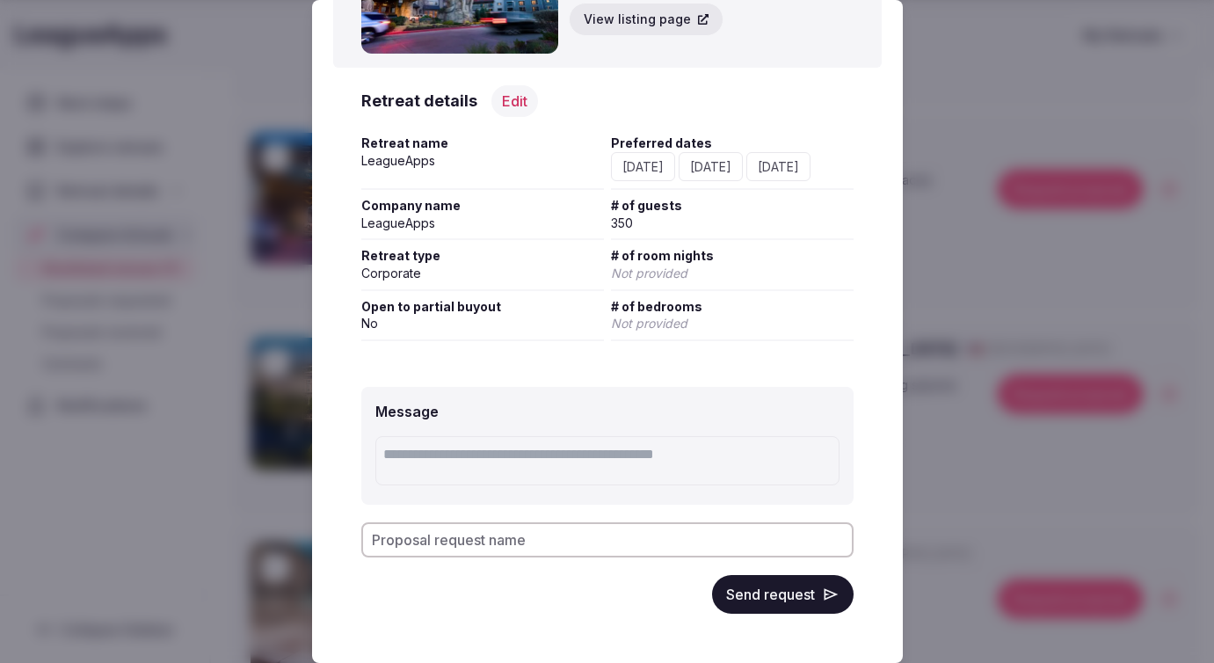
click at [759, 583] on button "Send request" at bounding box center [783, 594] width 142 height 39
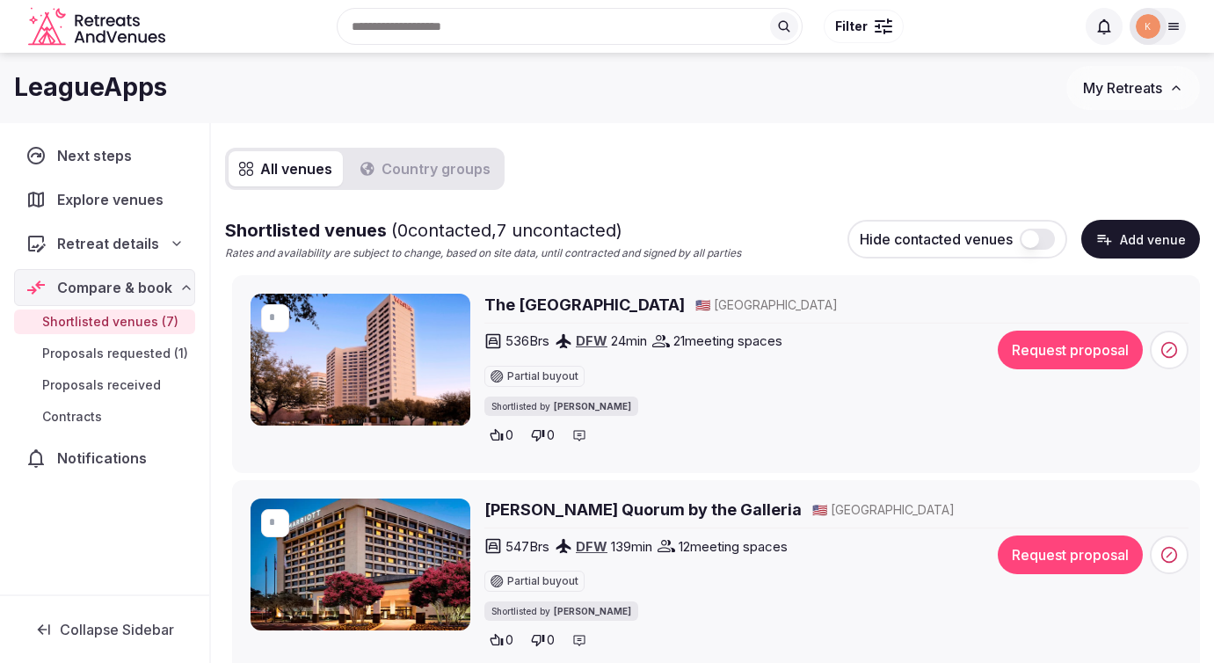
scroll to position [126, 0]
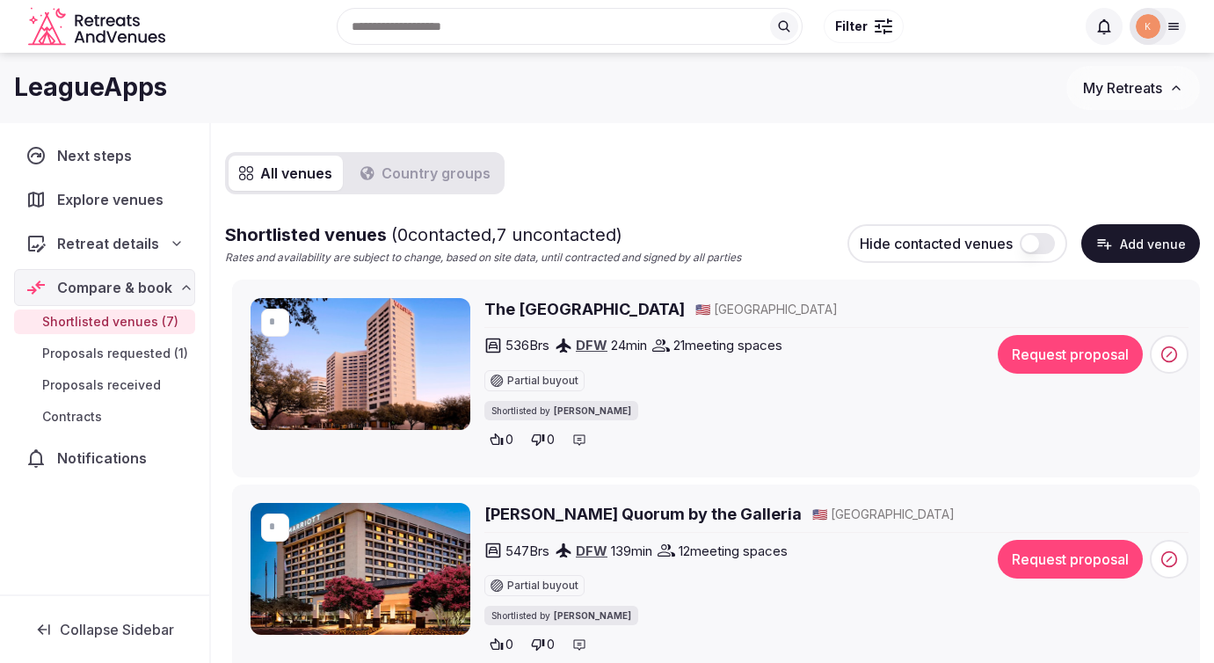
click at [1036, 353] on button "Request proposal" at bounding box center [1070, 354] width 145 height 39
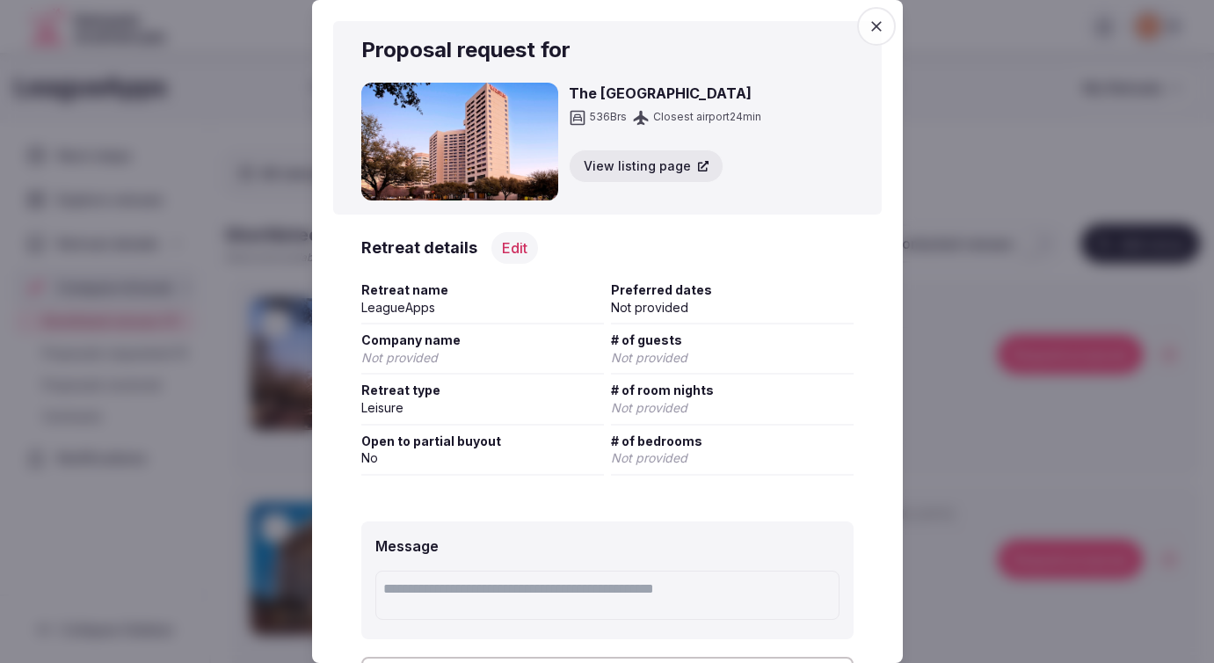
click at [874, 24] on icon "button" at bounding box center [876, 26] width 11 height 11
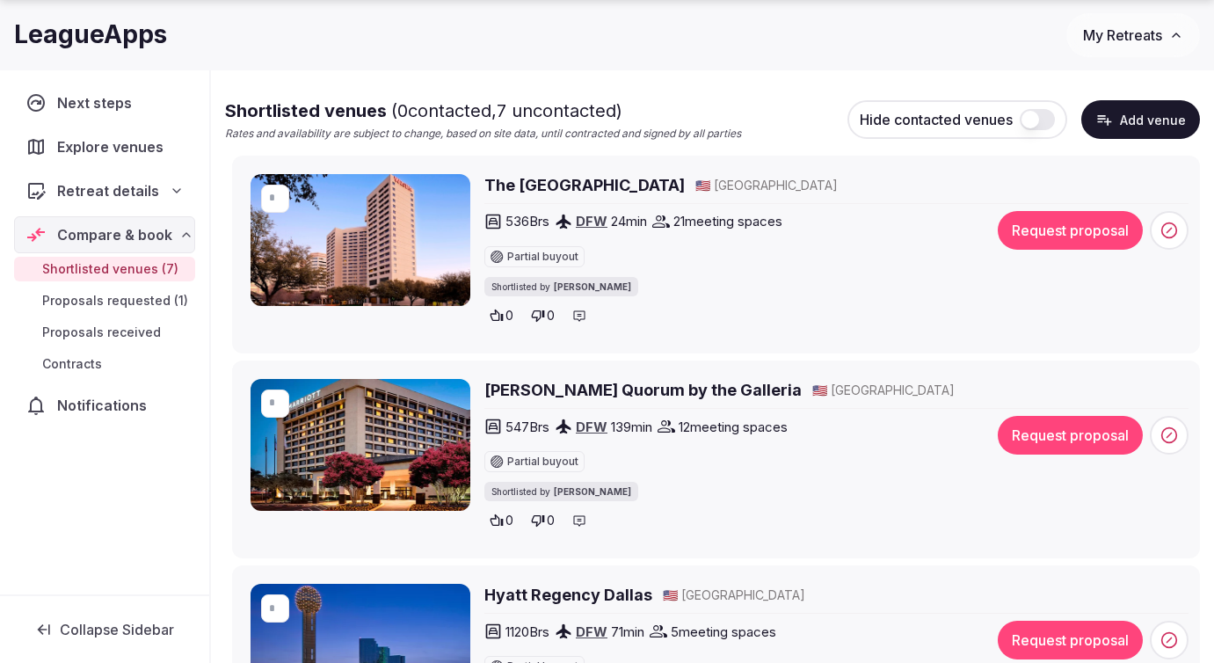
scroll to position [252, 0]
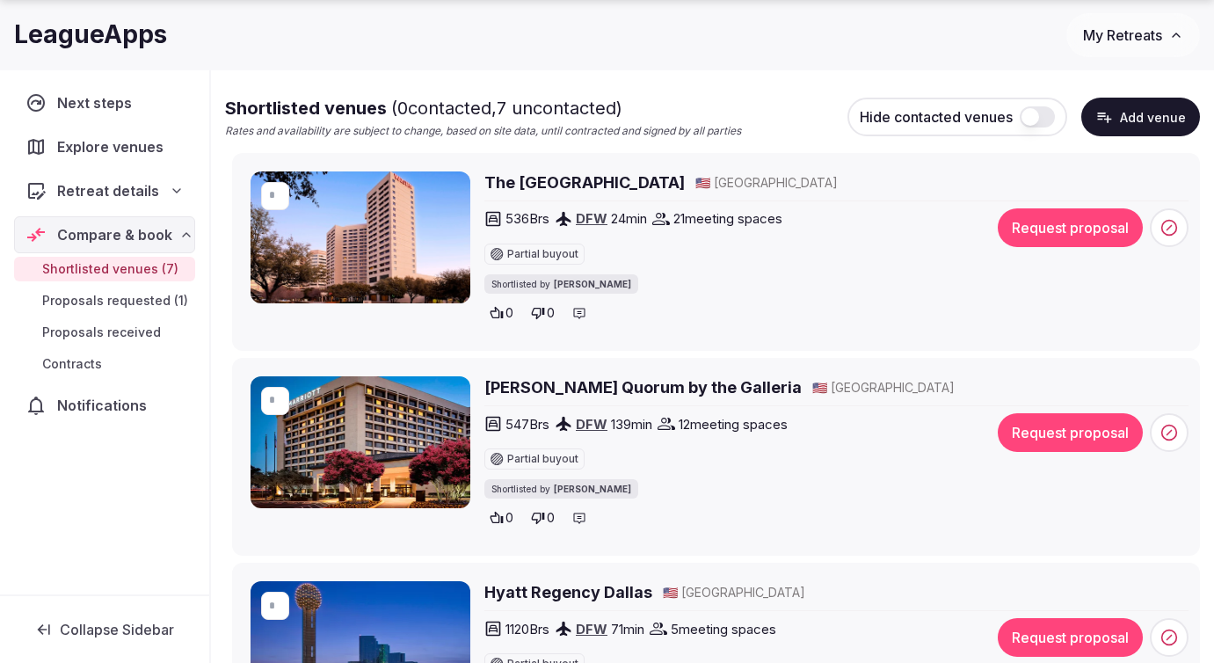
click at [1059, 238] on button "Request proposal" at bounding box center [1070, 227] width 145 height 39
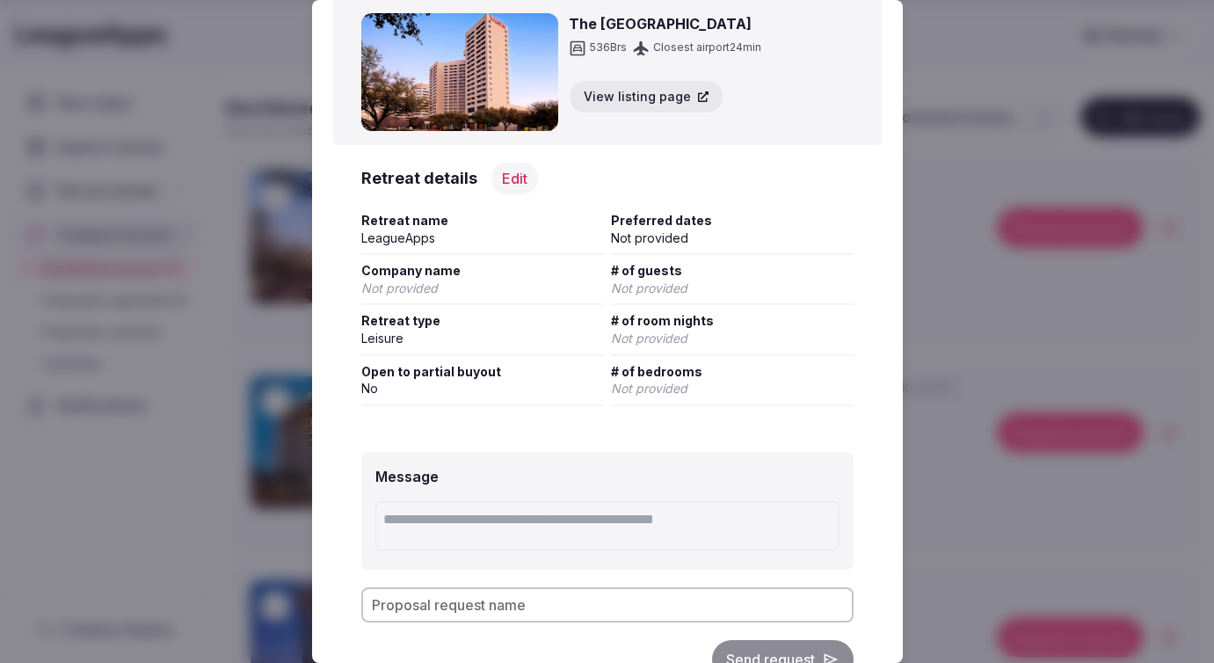
scroll to position [0, 0]
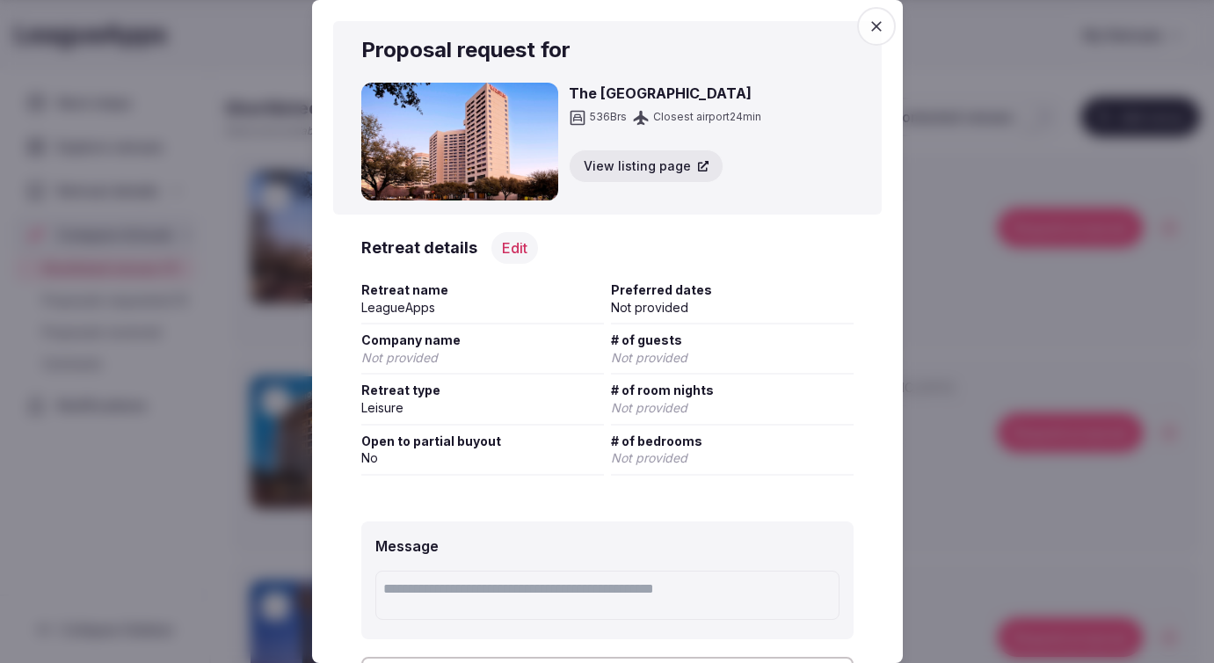
click at [500, 241] on button "Edit" at bounding box center [514, 248] width 47 height 32
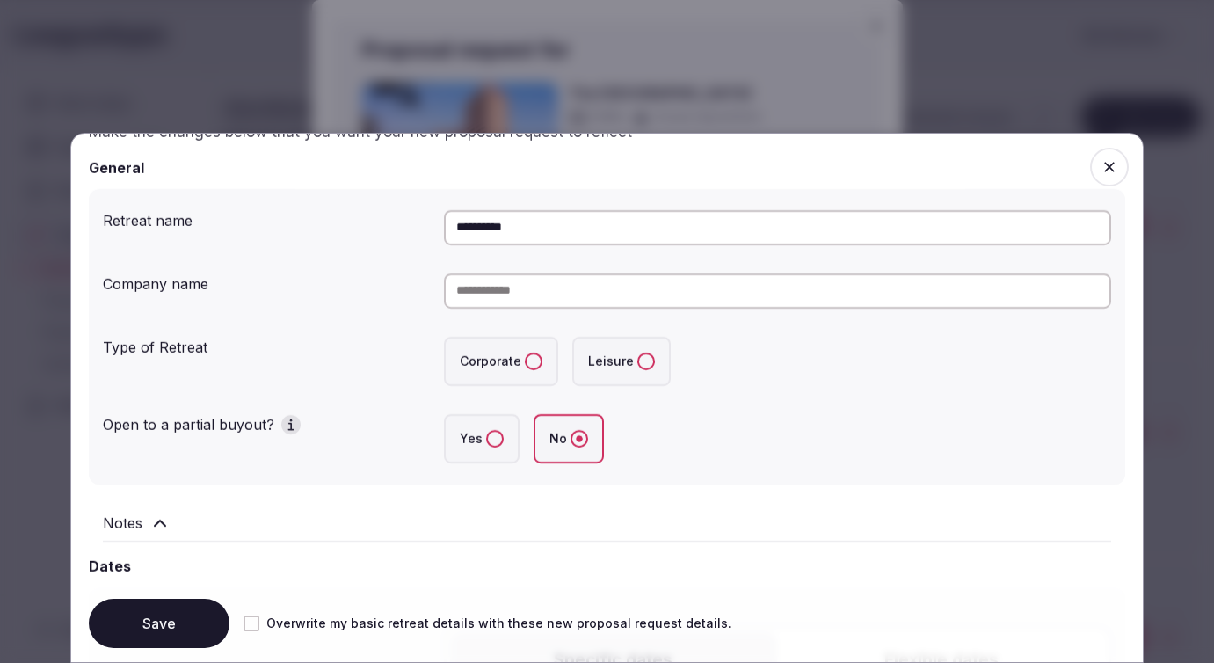
scroll to position [225, 0]
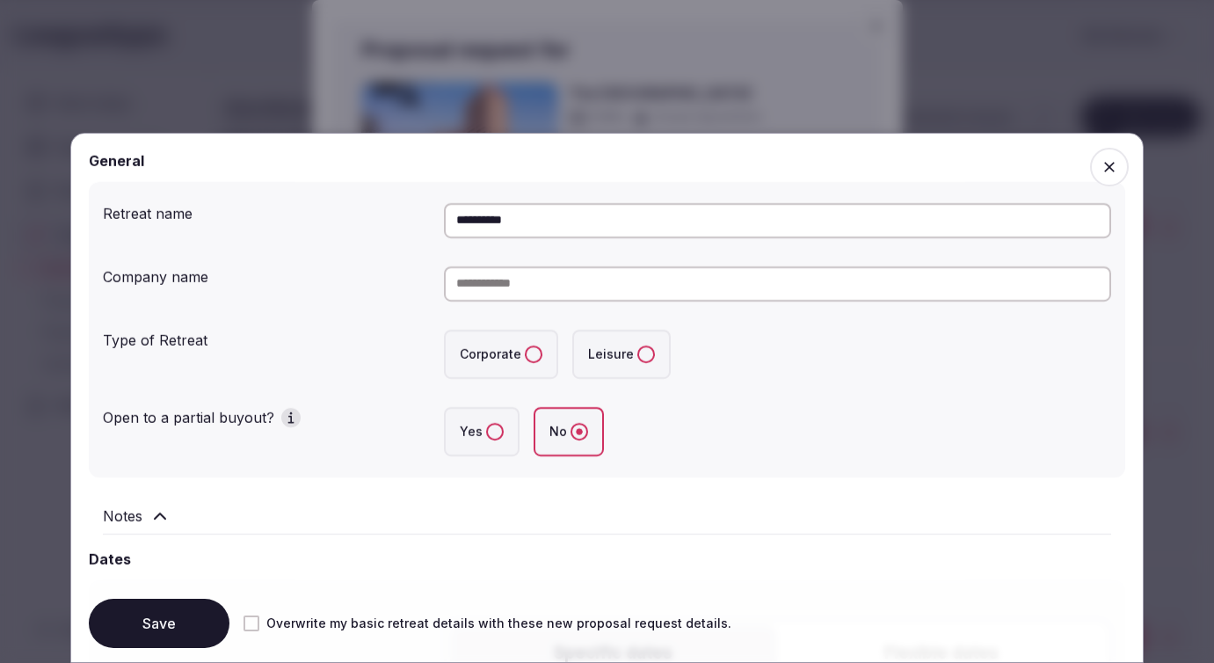
click at [539, 353] on button "Corporate" at bounding box center [534, 355] width 18 height 18
click at [492, 222] on input "**********" at bounding box center [777, 220] width 667 height 35
click at [495, 274] on input at bounding box center [777, 283] width 667 height 35
paste input "**********"
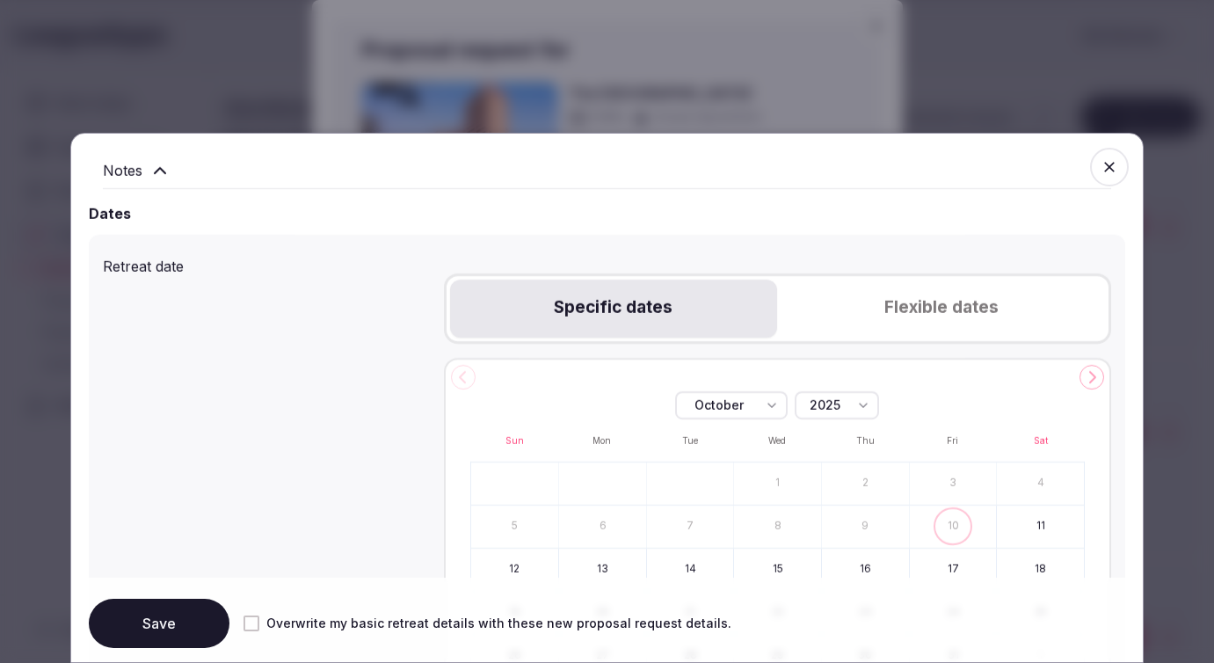
scroll to position [628, 0]
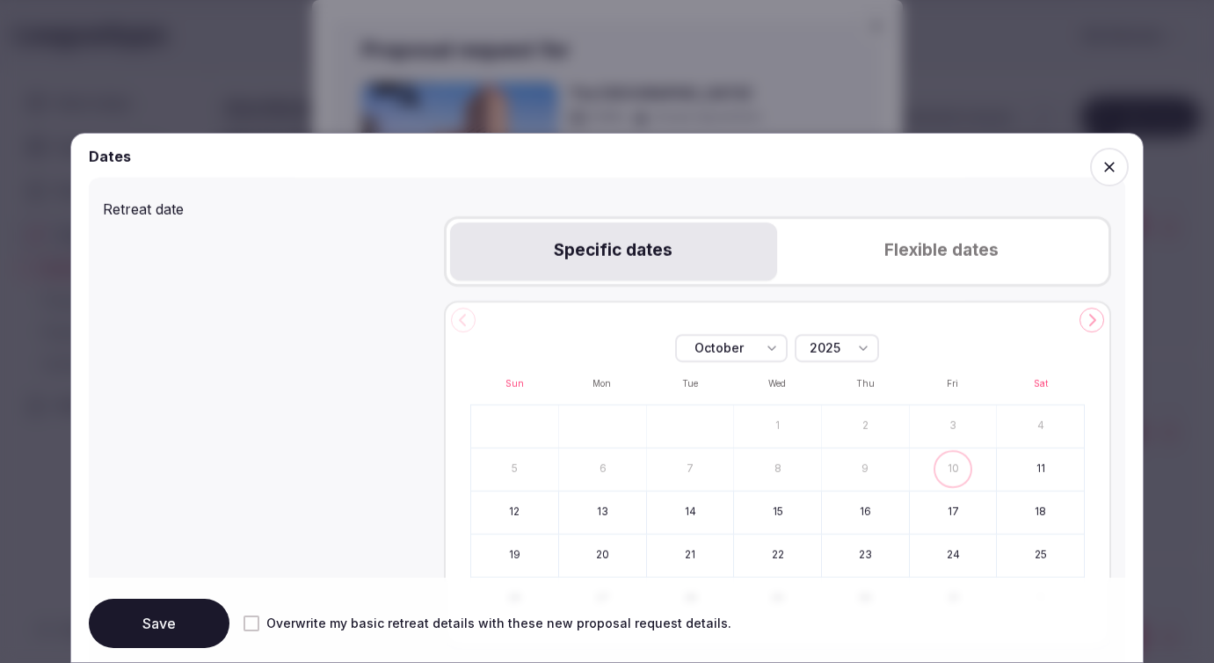
type input "**********"
click at [855, 239] on button "Flexible dates" at bounding box center [941, 251] width 328 height 58
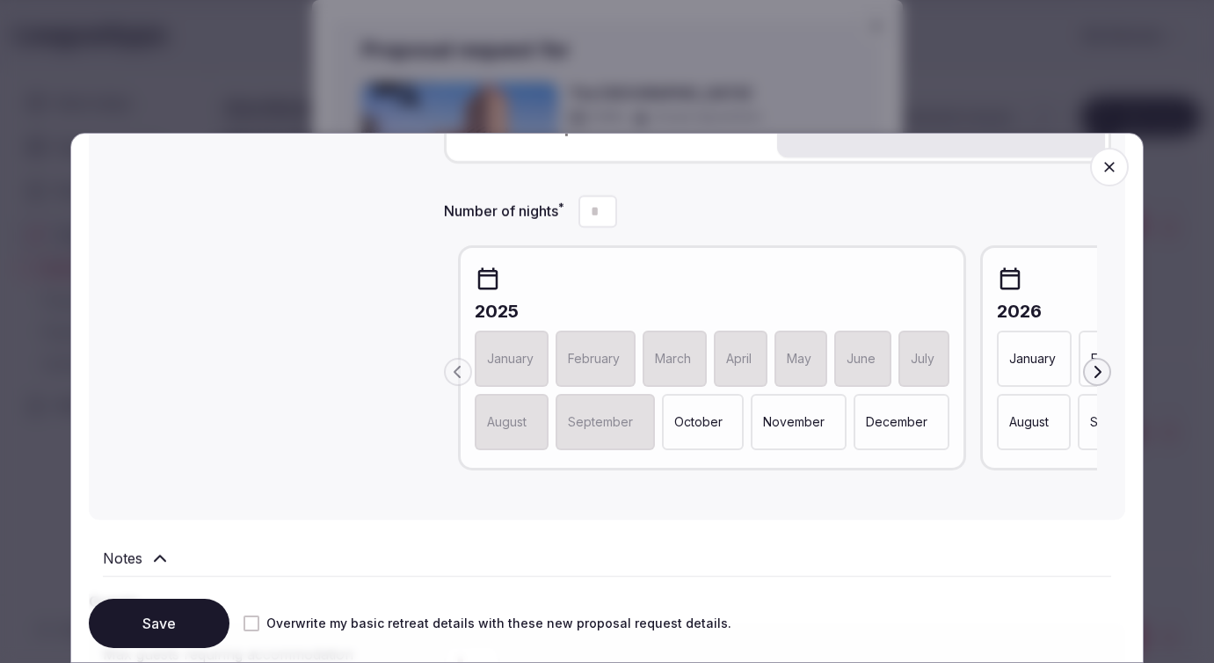
scroll to position [767, 0]
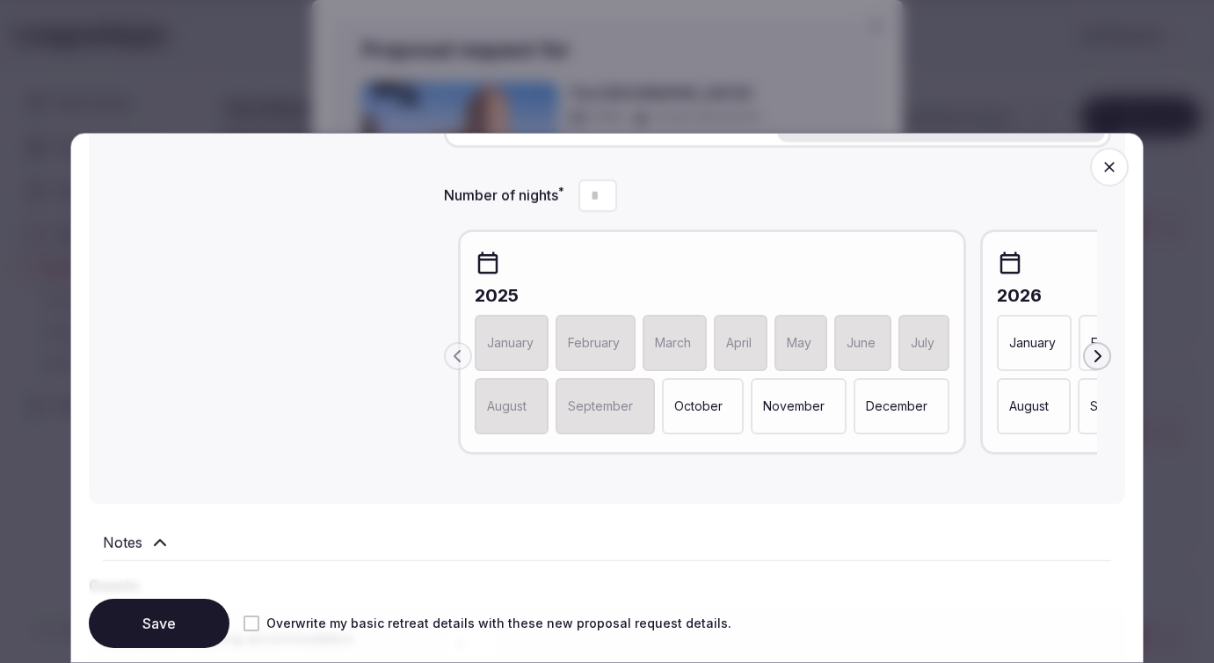
click at [1095, 354] on icon "button" at bounding box center [1097, 356] width 14 height 14
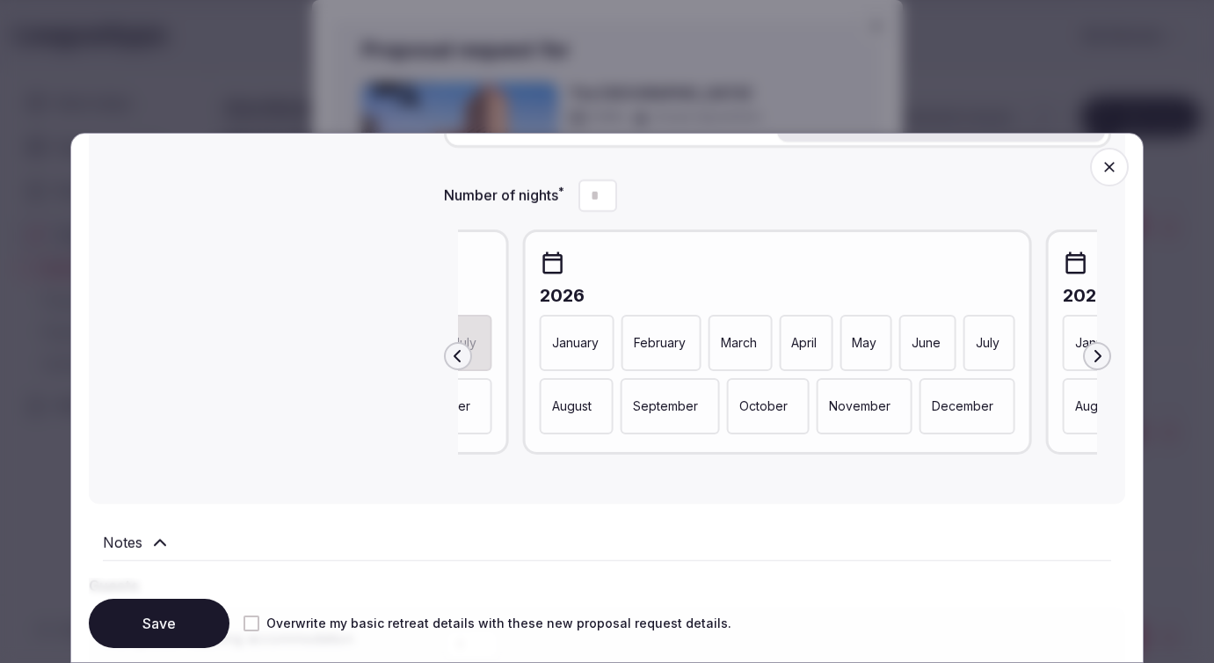
click at [588, 331] on div "January" at bounding box center [577, 343] width 75 height 56
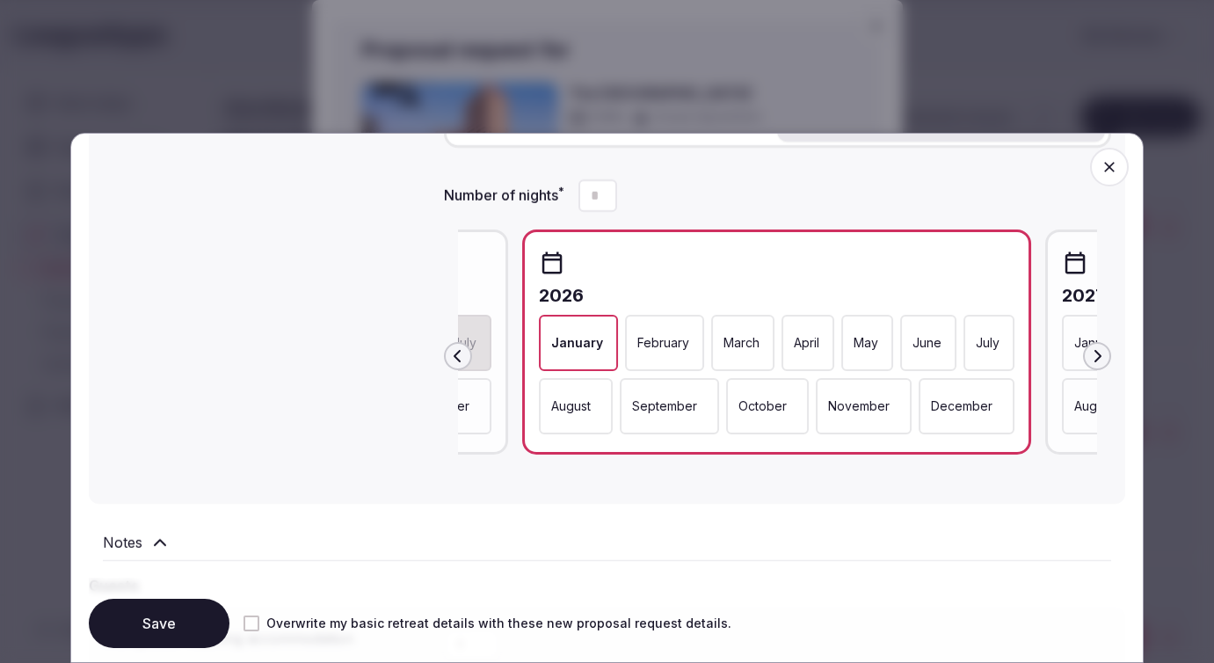
click at [673, 347] on p "February" at bounding box center [663, 343] width 52 height 18
click at [744, 347] on p "March" at bounding box center [745, 343] width 36 height 18
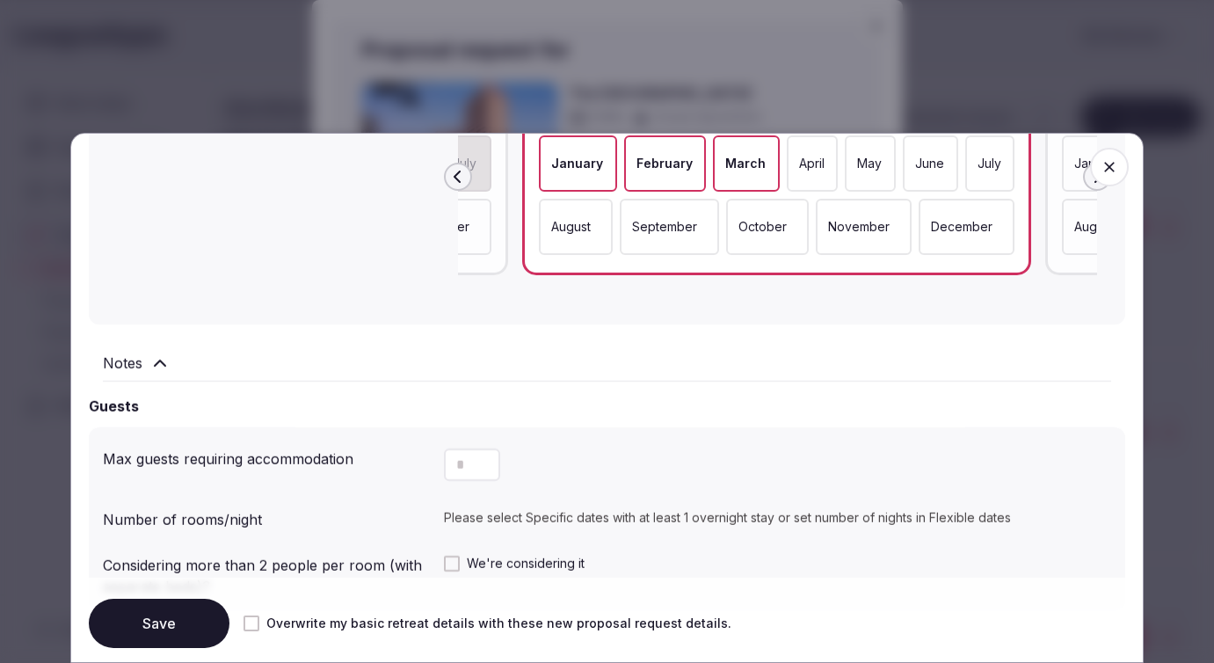
scroll to position [1061, 0]
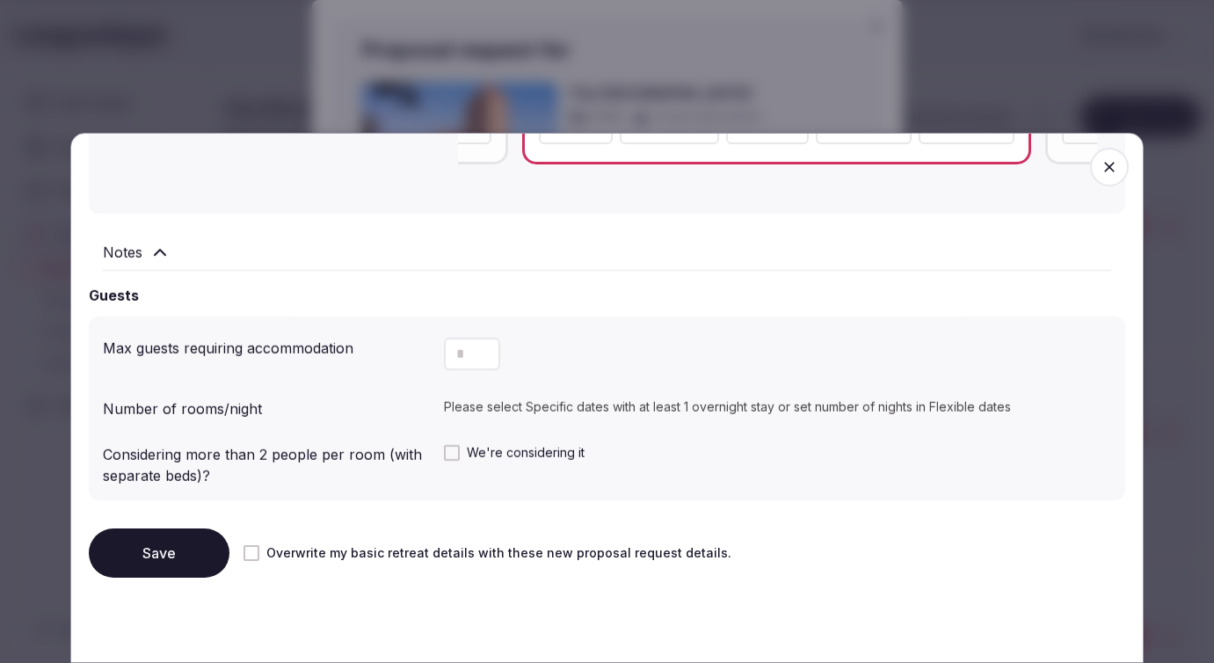
click at [462, 353] on input "number" at bounding box center [472, 354] width 56 height 33
type input "***"
click at [162, 251] on icon at bounding box center [160, 252] width 11 height 5
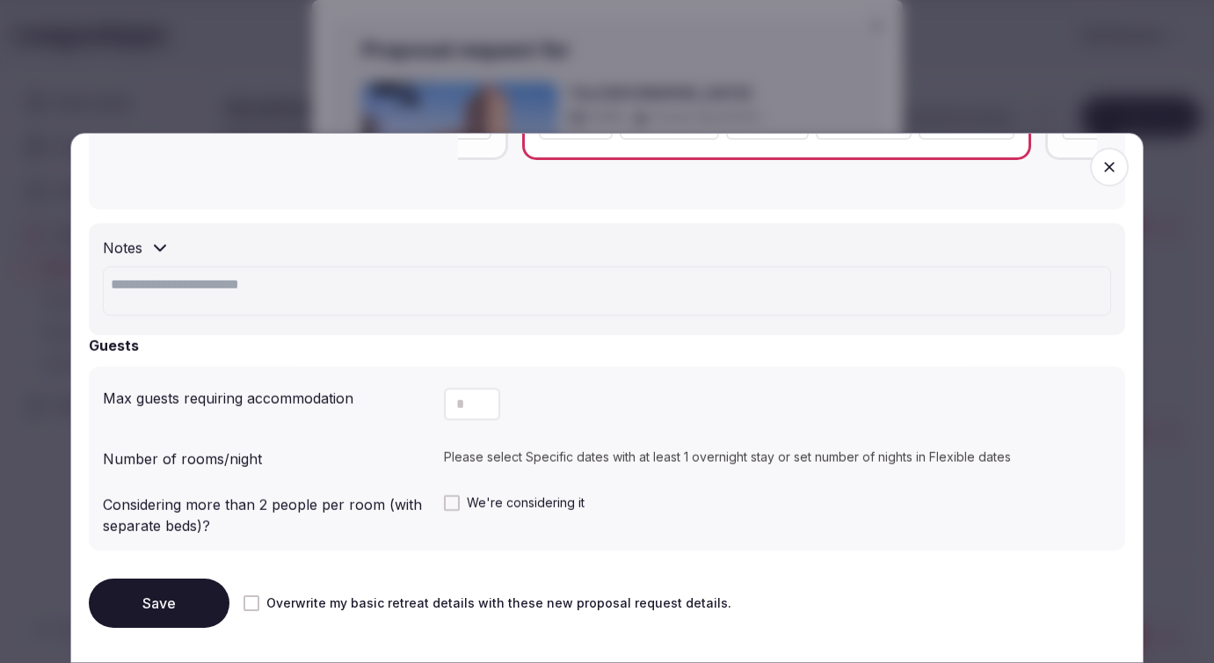
click at [162, 251] on icon at bounding box center [160, 247] width 11 height 5
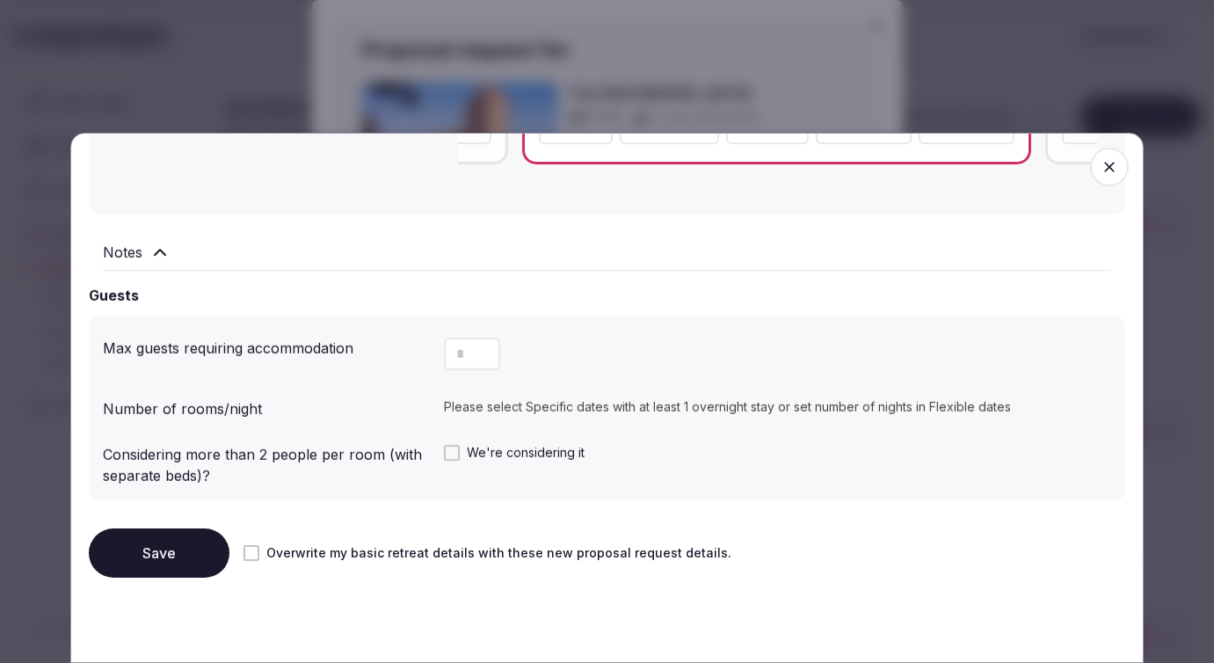
click at [243, 450] on div "Considering more than 2 people per room (with separate beds)?" at bounding box center [266, 461] width 327 height 49
click at [448, 454] on button "We're considering it" at bounding box center [452, 453] width 16 height 16
click at [451, 454] on button "We're considering it" at bounding box center [452, 453] width 16 height 16
click at [254, 550] on button "Overwrite my basic retreat details with these new proposal request details." at bounding box center [252, 553] width 16 height 16
click at [168, 550] on button "Save" at bounding box center [159, 552] width 141 height 49
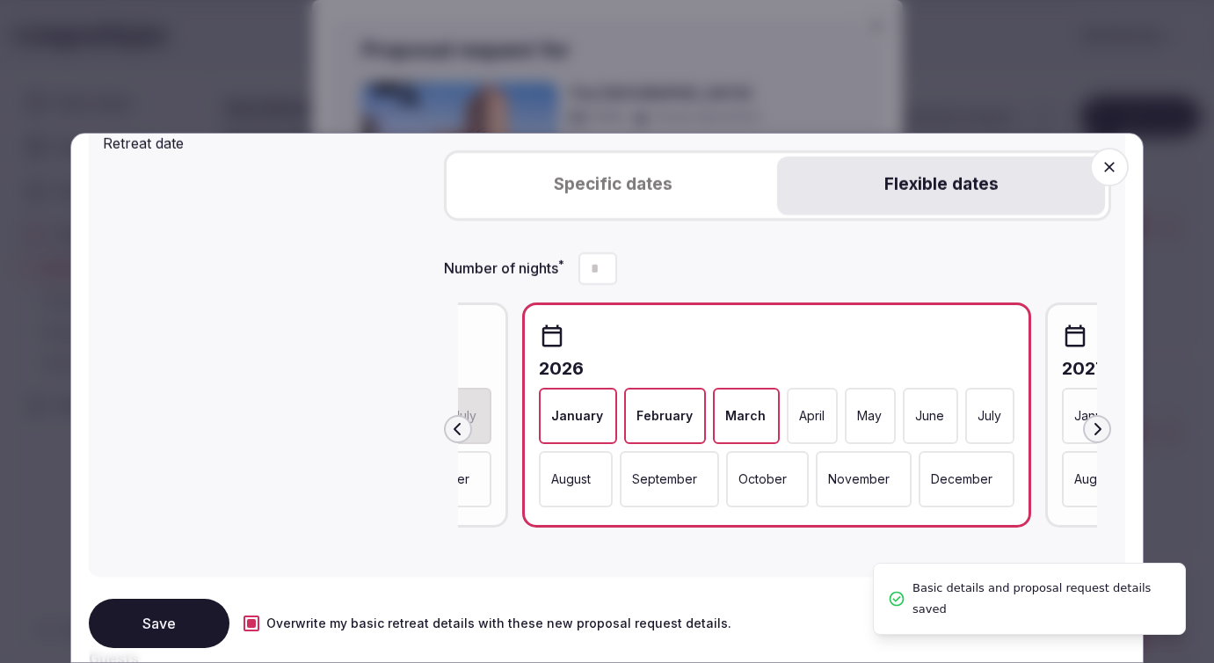
scroll to position [661, 0]
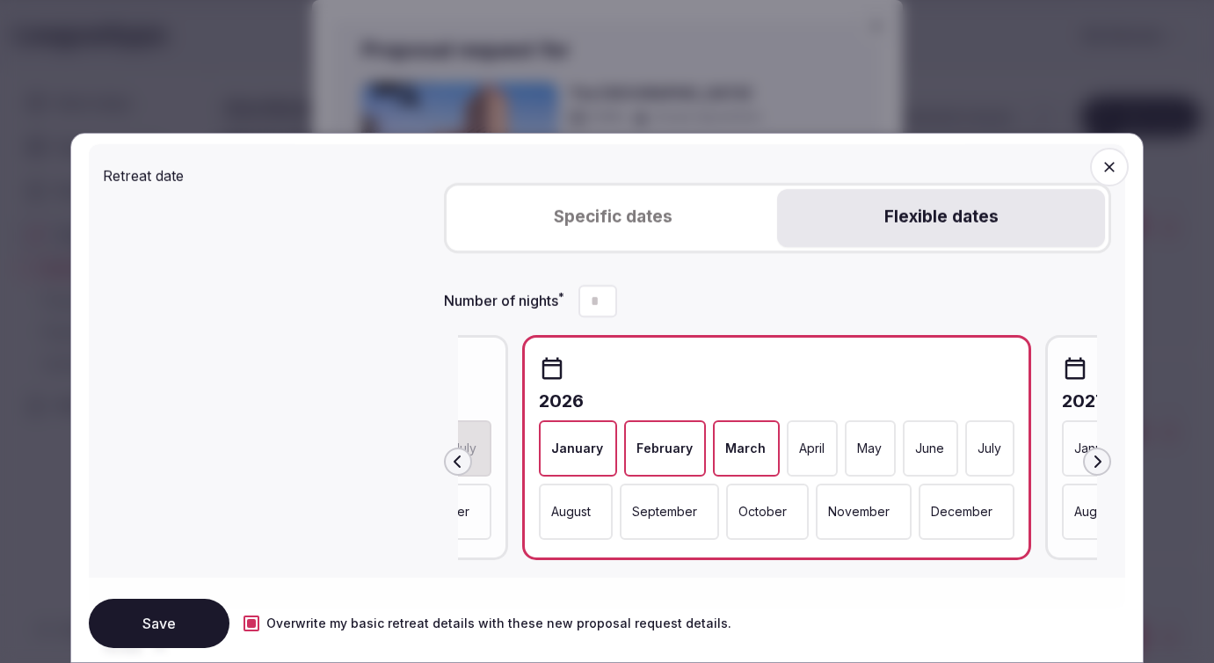
click at [608, 295] on icon "Increment" at bounding box center [603, 293] width 14 height 14
click at [610, 303] on icon "Decrement" at bounding box center [603, 309] width 14 height 14
type input "*"
click at [610, 291] on icon "Increment" at bounding box center [603, 293] width 14 height 14
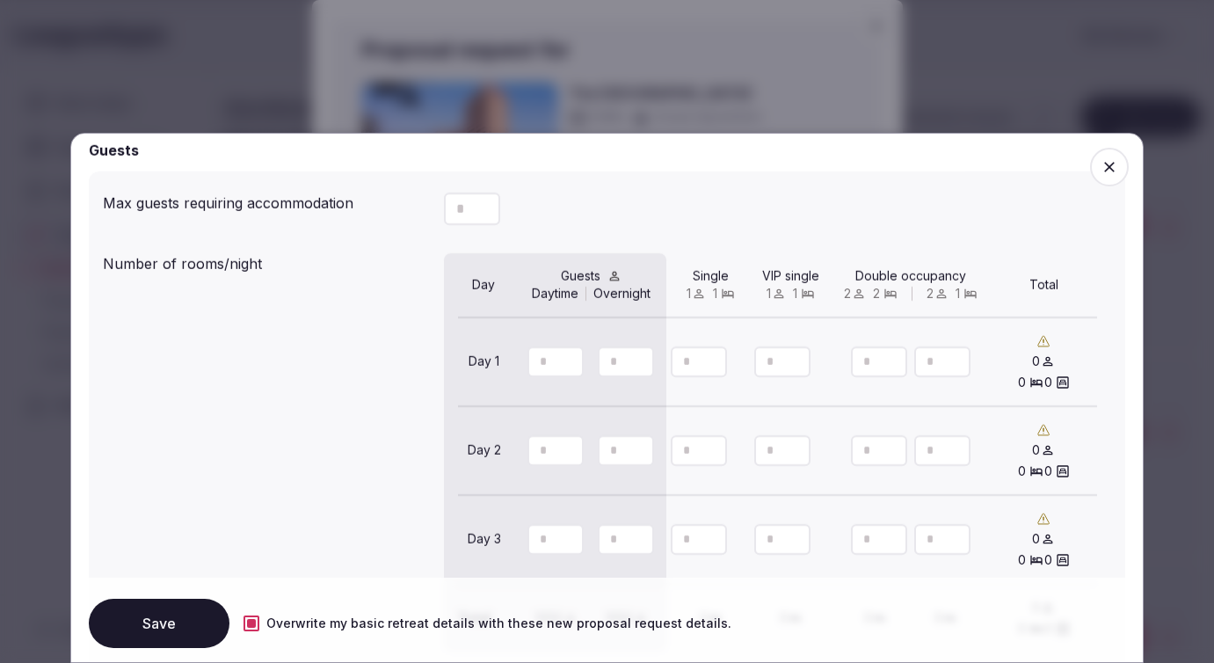
scroll to position [1219, 0]
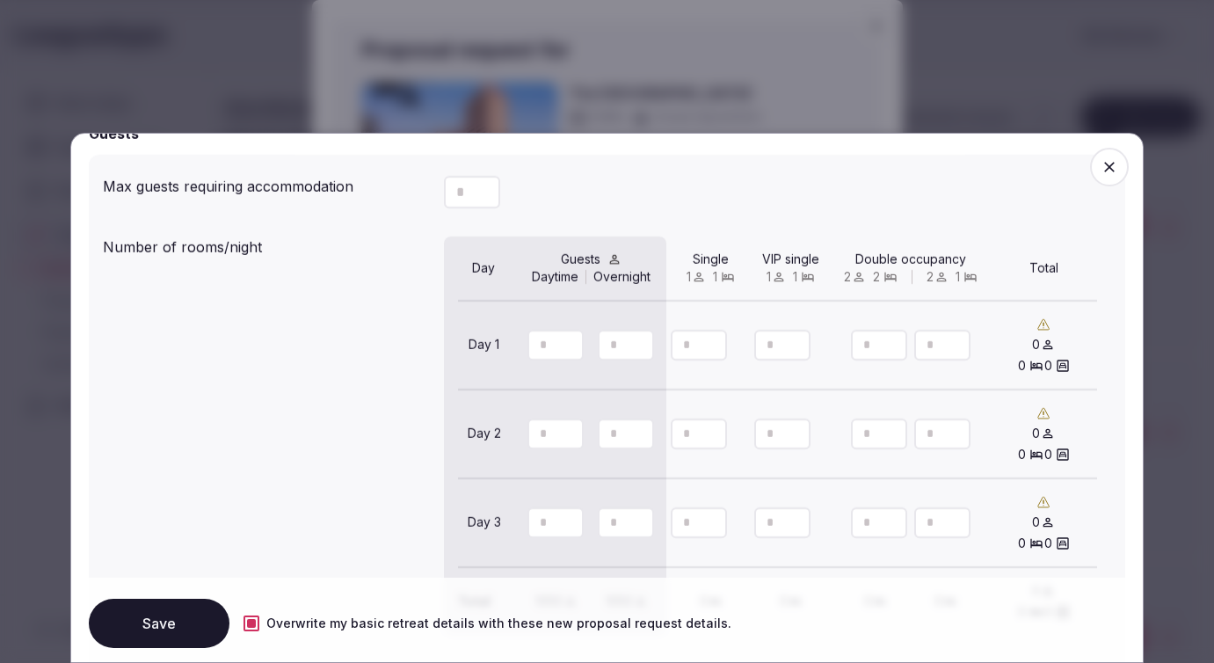
drag, startPoint x: 547, startPoint y: 348, endPoint x: 533, endPoint y: 348, distance: 14.1
click at [533, 348] on input "***" at bounding box center [556, 345] width 56 height 31
type input "**"
drag, startPoint x: 616, startPoint y: 346, endPoint x: 599, endPoint y: 346, distance: 17.6
click at [601, 346] on input "***" at bounding box center [626, 345] width 56 height 31
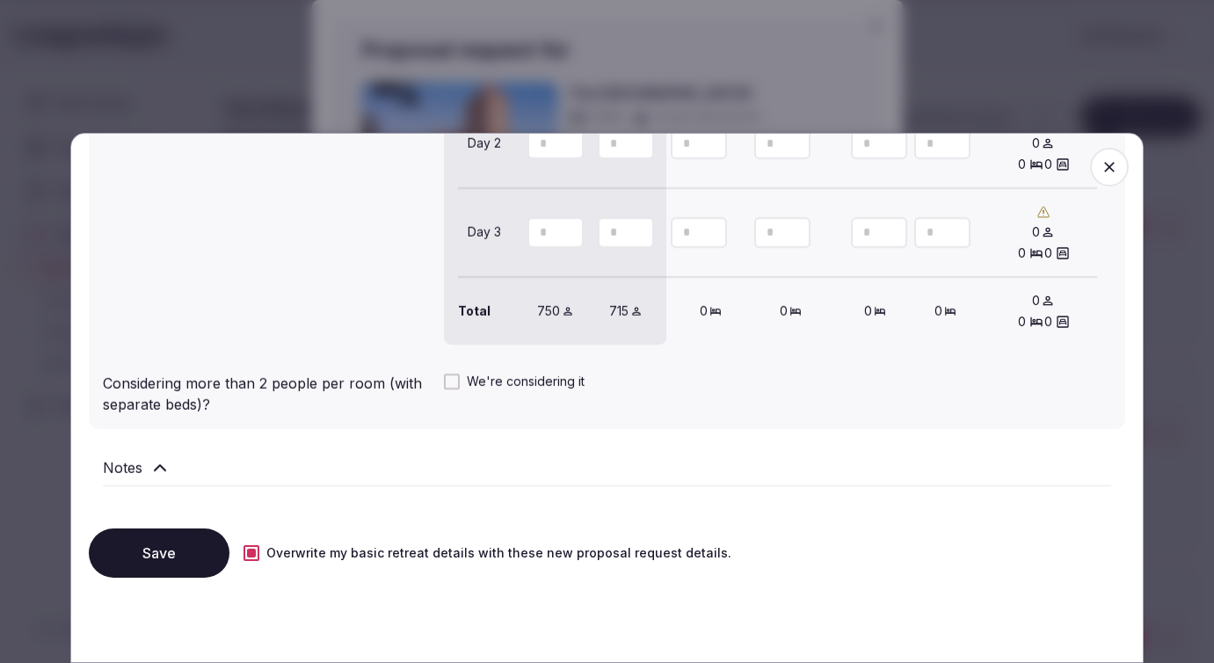
scroll to position [1512, 0]
type input "**"
click at [193, 553] on button "Save" at bounding box center [159, 552] width 141 height 49
click at [1115, 156] on span "button" at bounding box center [1109, 167] width 39 height 39
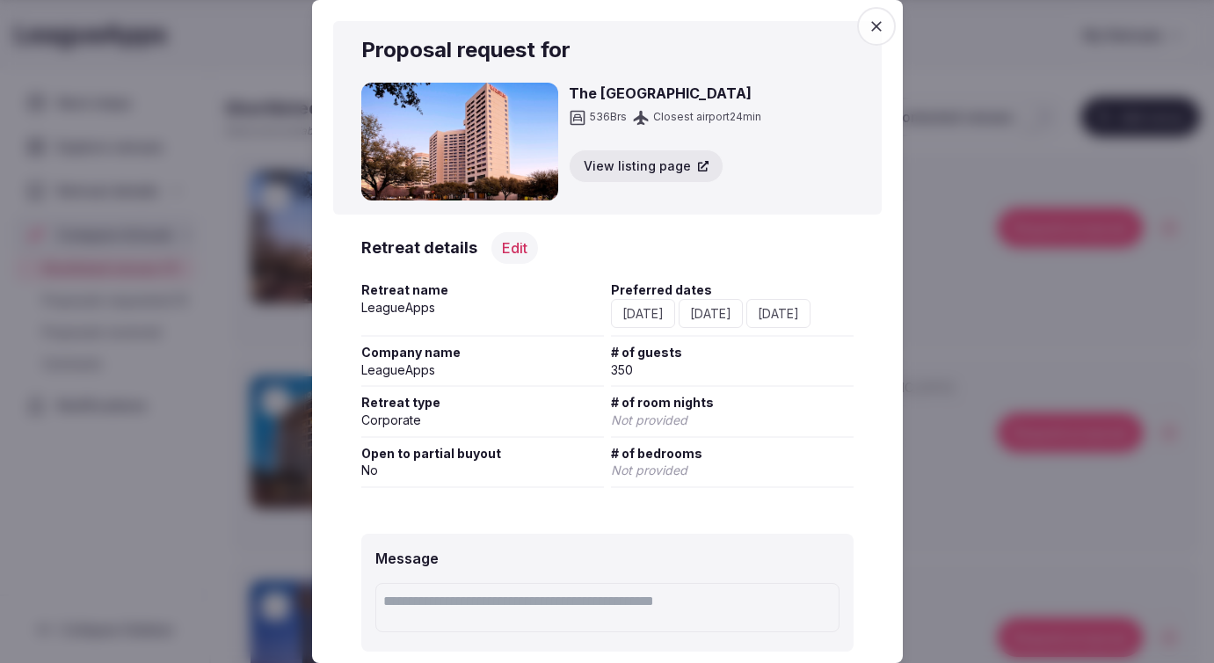
click at [770, 221] on div "Retreat details Edit Edit retreat details Retreat name LeagueApps Preferred dat…" at bounding box center [607, 351] width 549 height 273
click at [870, 33] on icon "button" at bounding box center [877, 27] width 18 height 18
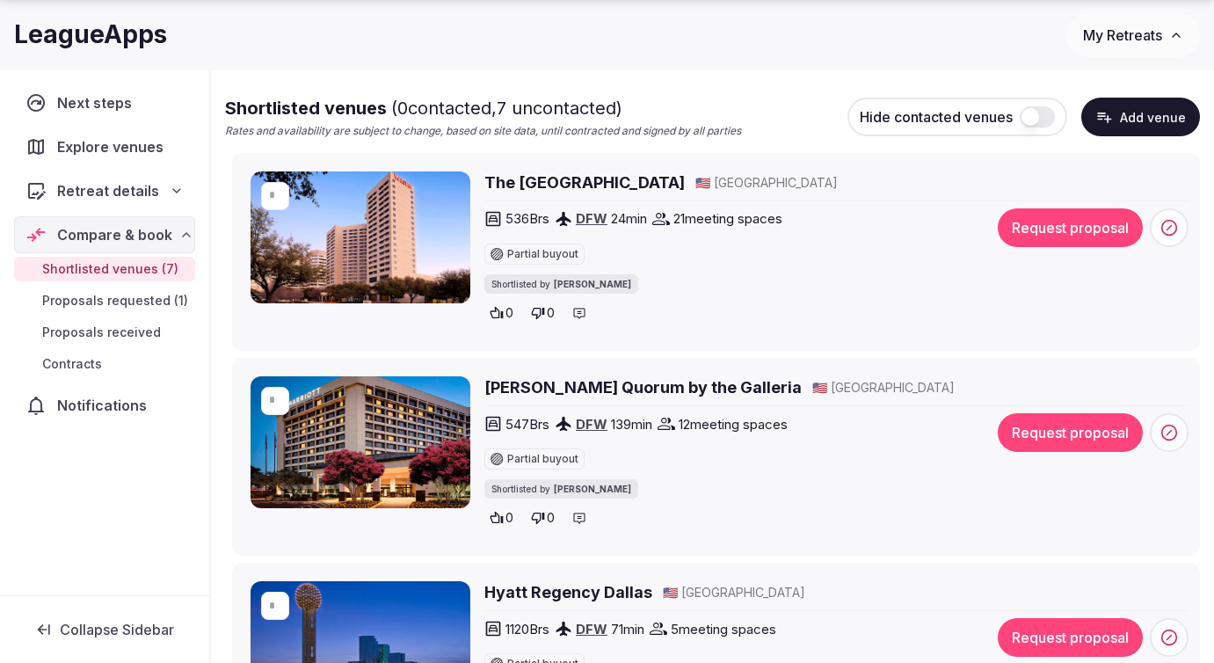
click at [1037, 223] on button "Request proposal" at bounding box center [1070, 227] width 145 height 39
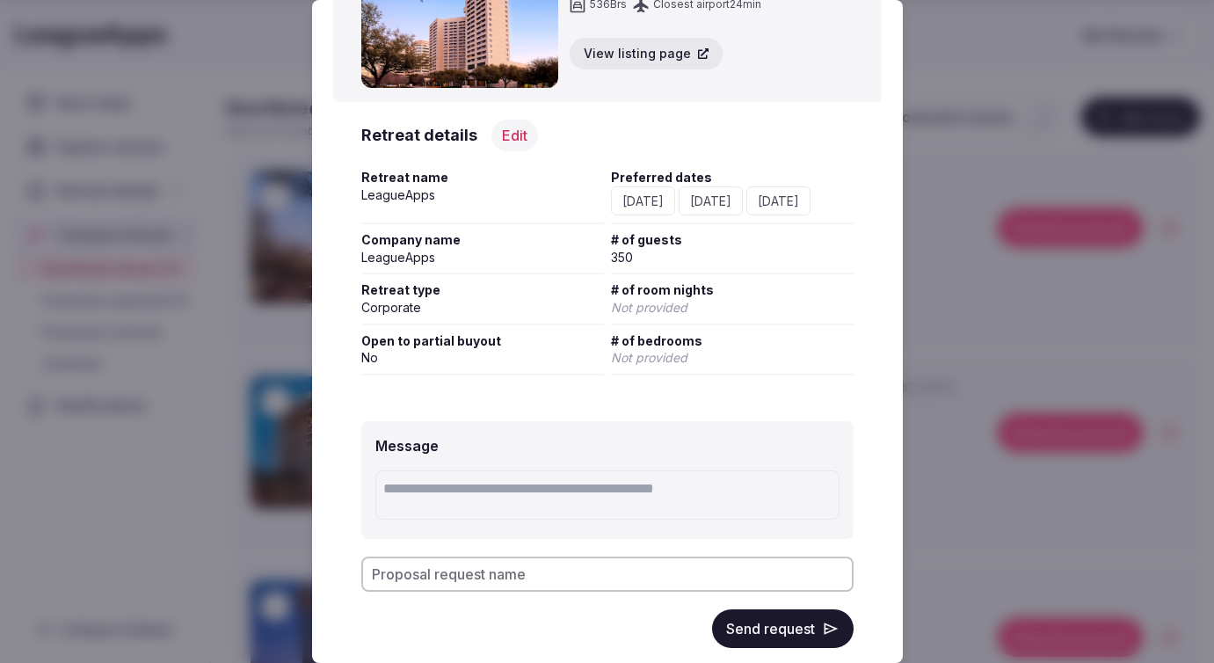
scroll to position [147, 0]
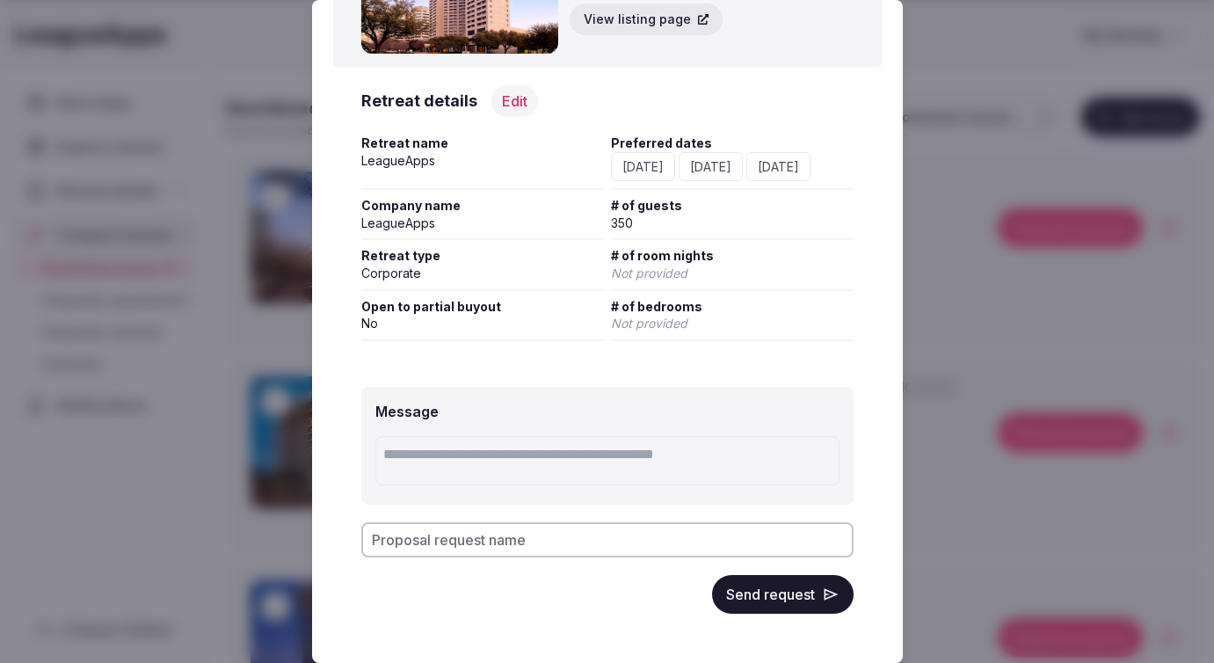
click at [771, 599] on button "Send request" at bounding box center [783, 594] width 142 height 39
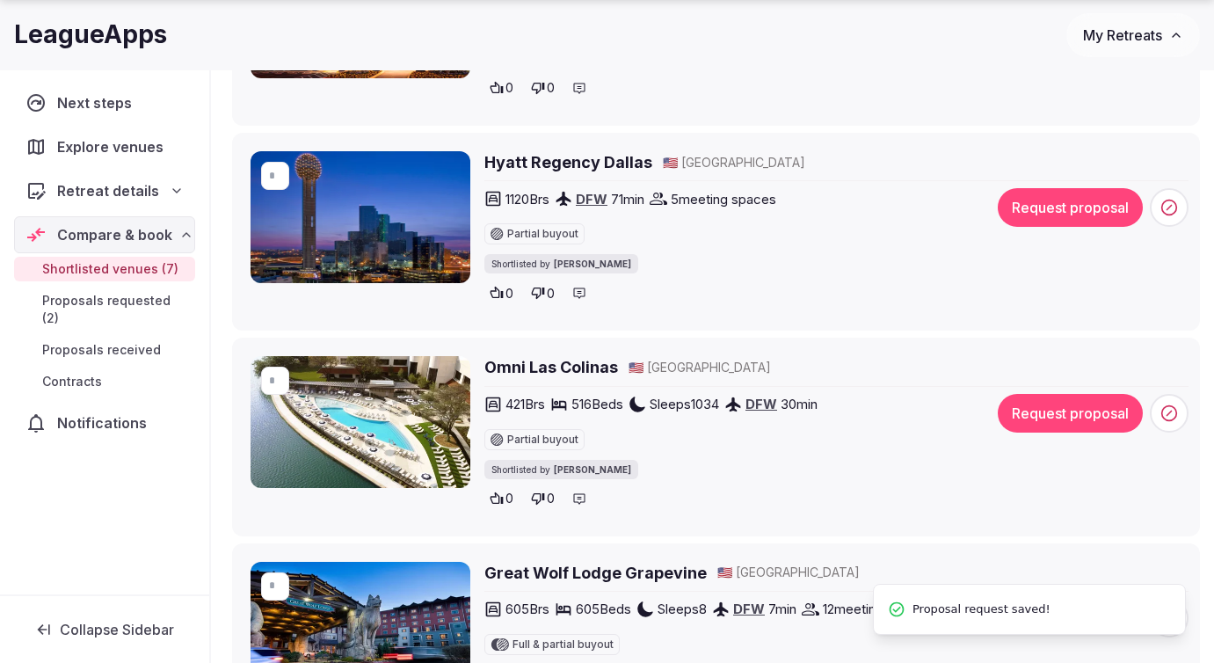
scroll to position [686, 0]
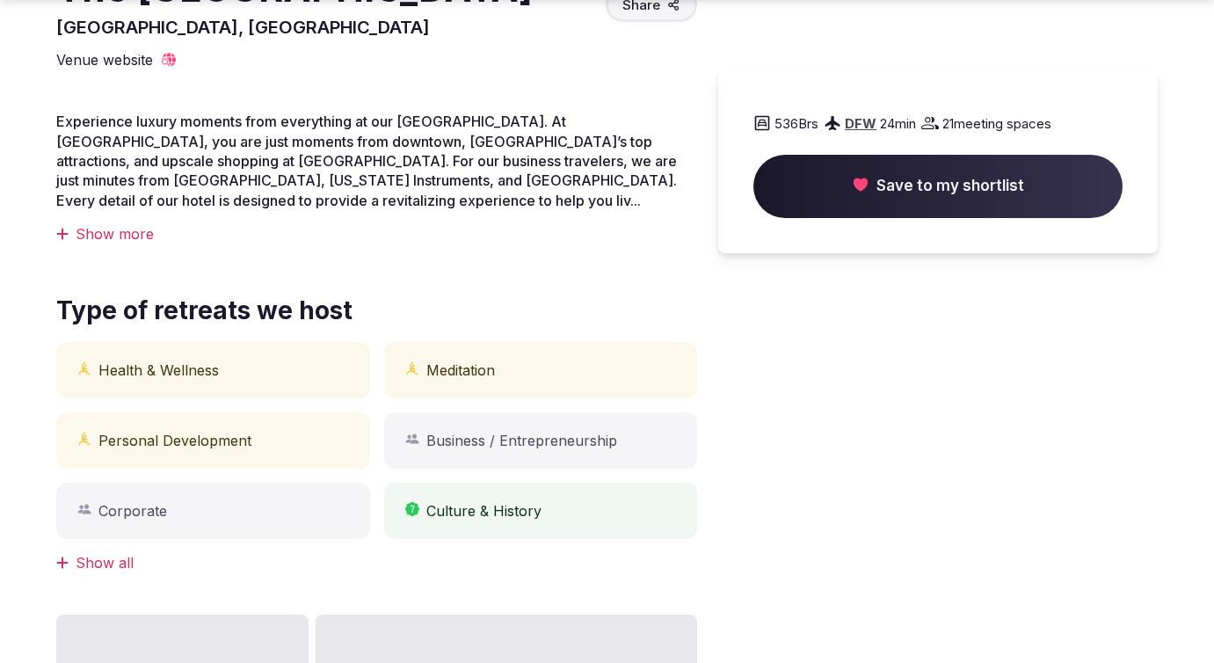
scroll to position [571, 0]
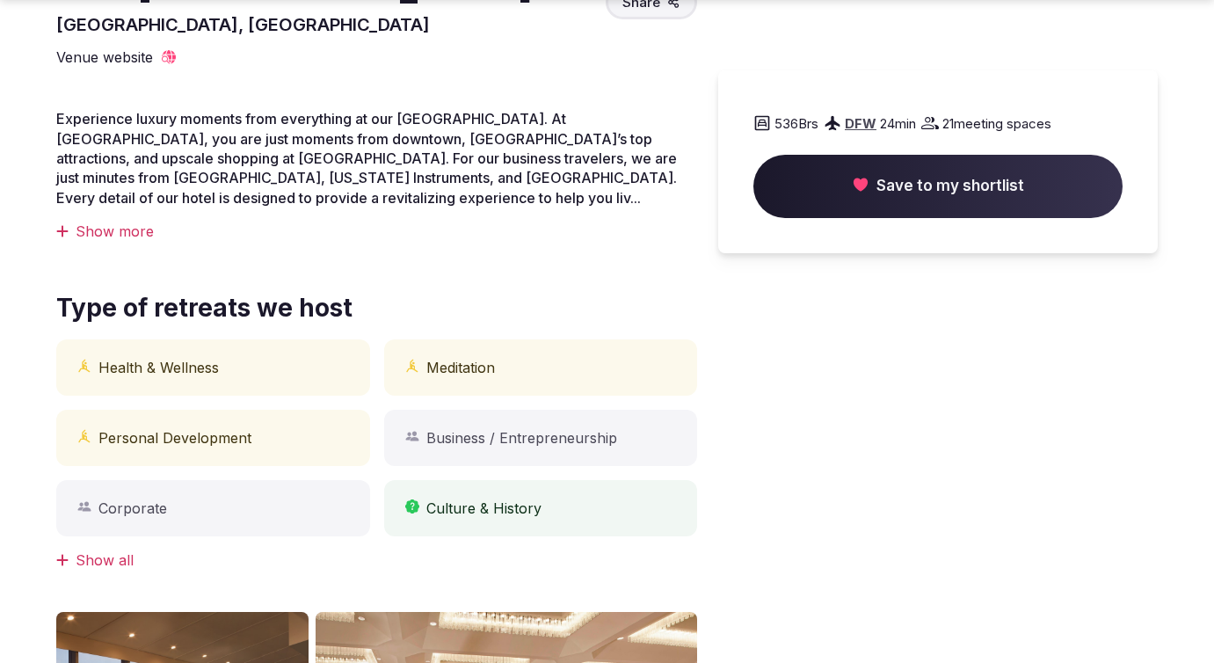
click at [110, 241] on div "Show more" at bounding box center [376, 231] width 641 height 19
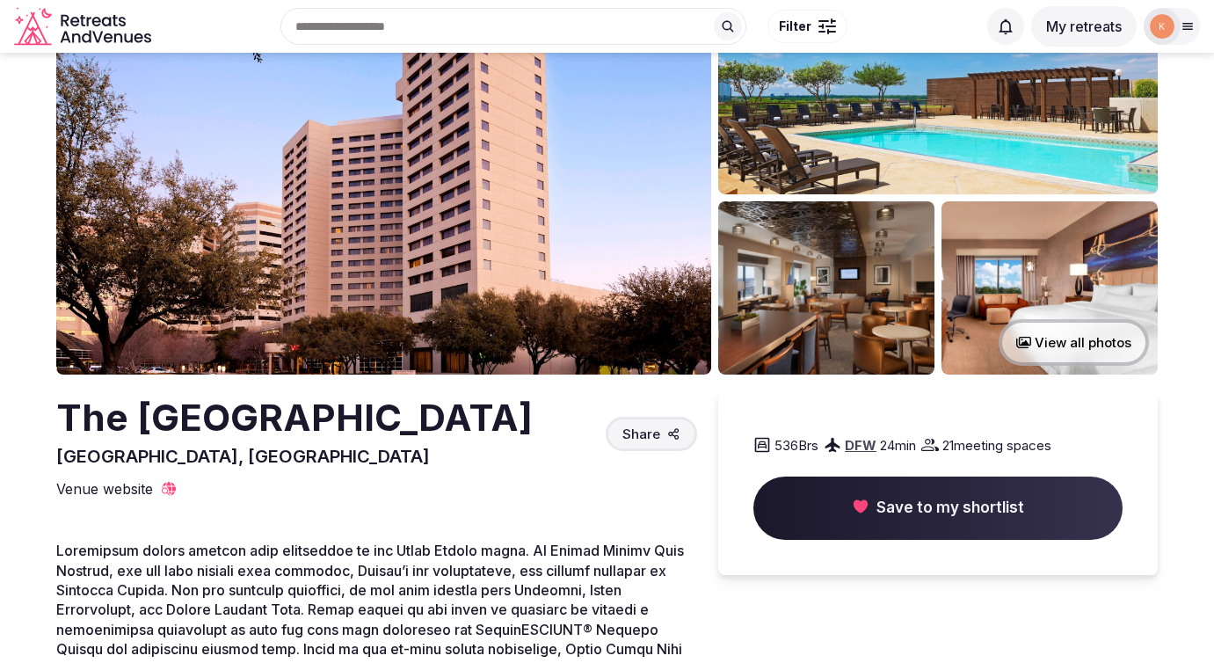
scroll to position [0, 0]
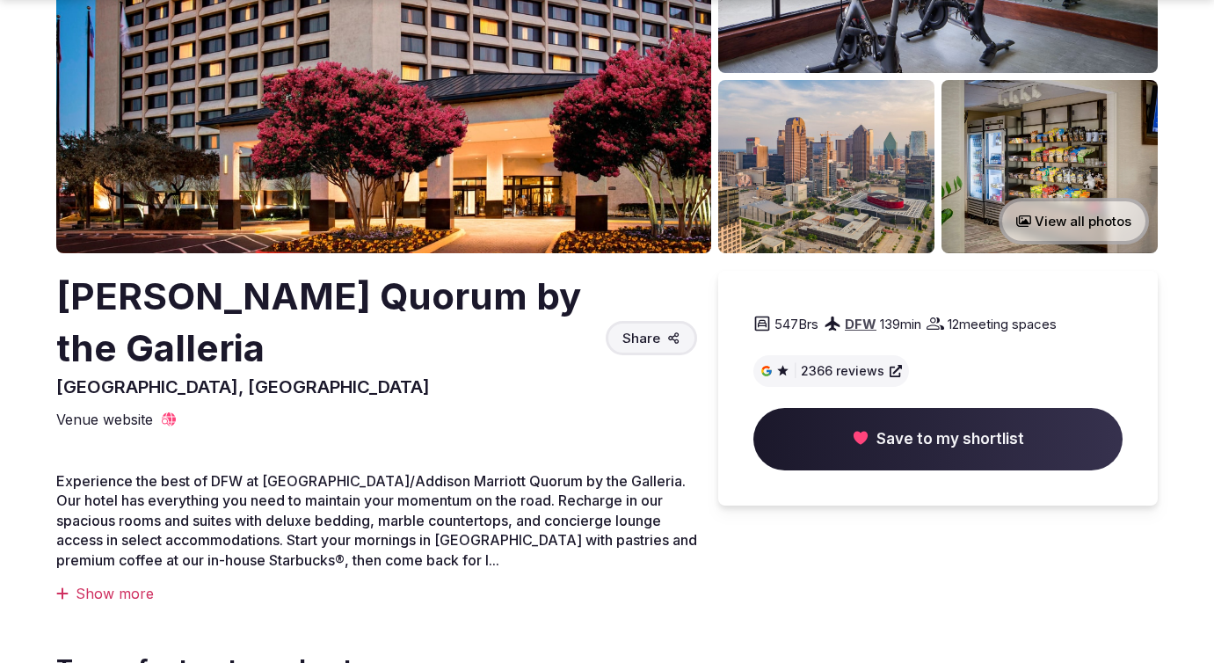
scroll to position [289, 0]
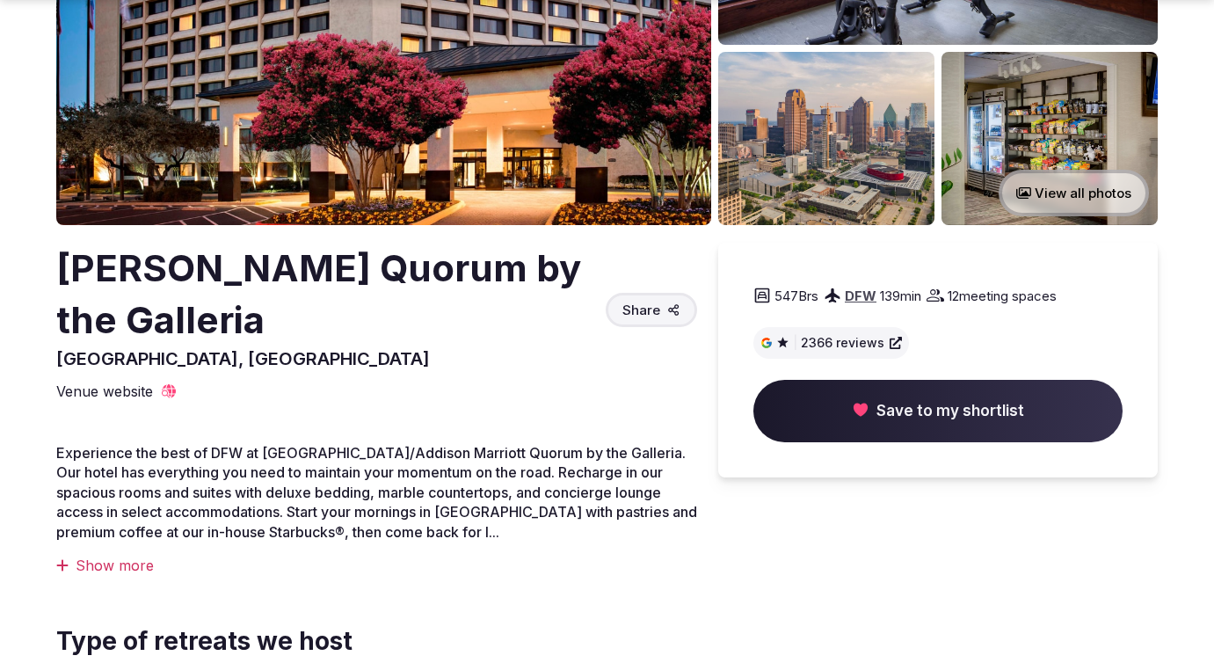
drag, startPoint x: 254, startPoint y: 322, endPoint x: 53, endPoint y: 276, distance: 206.5
click at [53, 276] on section "View all photos Dallas Marriott Quorum by the Galleria Dallas, United States Sh…" at bounding box center [607, 675] width 1214 height 1824
copy h2 "Dallas Marriott Quorum by the Galleria"
